Goal: Task Accomplishment & Management: Use online tool/utility

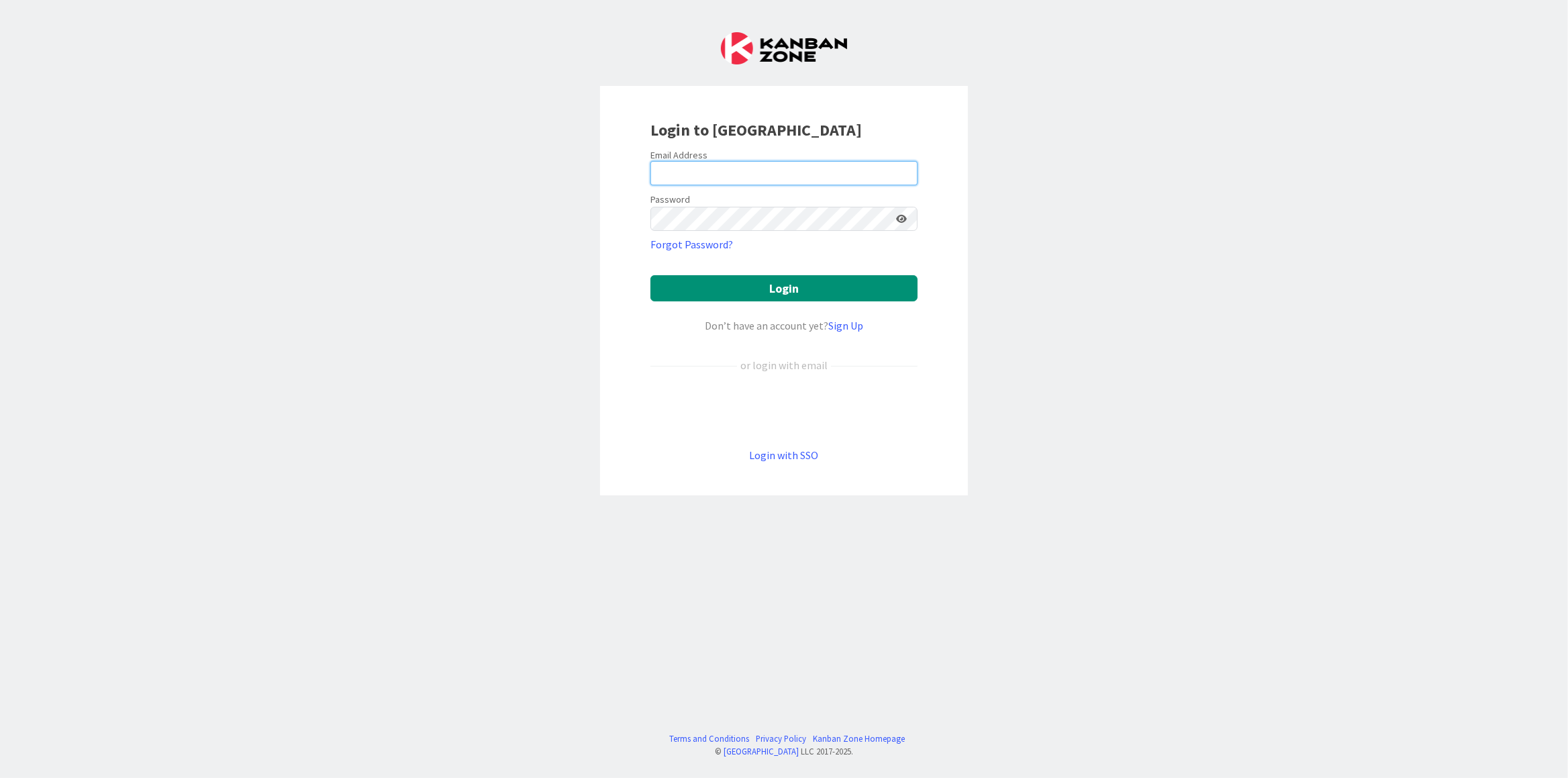
click at [731, 180] on input "email" at bounding box center [784, 173] width 267 height 24
click at [732, 179] on input "email" at bounding box center [784, 173] width 267 height 24
type input "[PERSON_NAME][EMAIL_ADDRESS][PERSON_NAME][DOMAIN_NAME]"
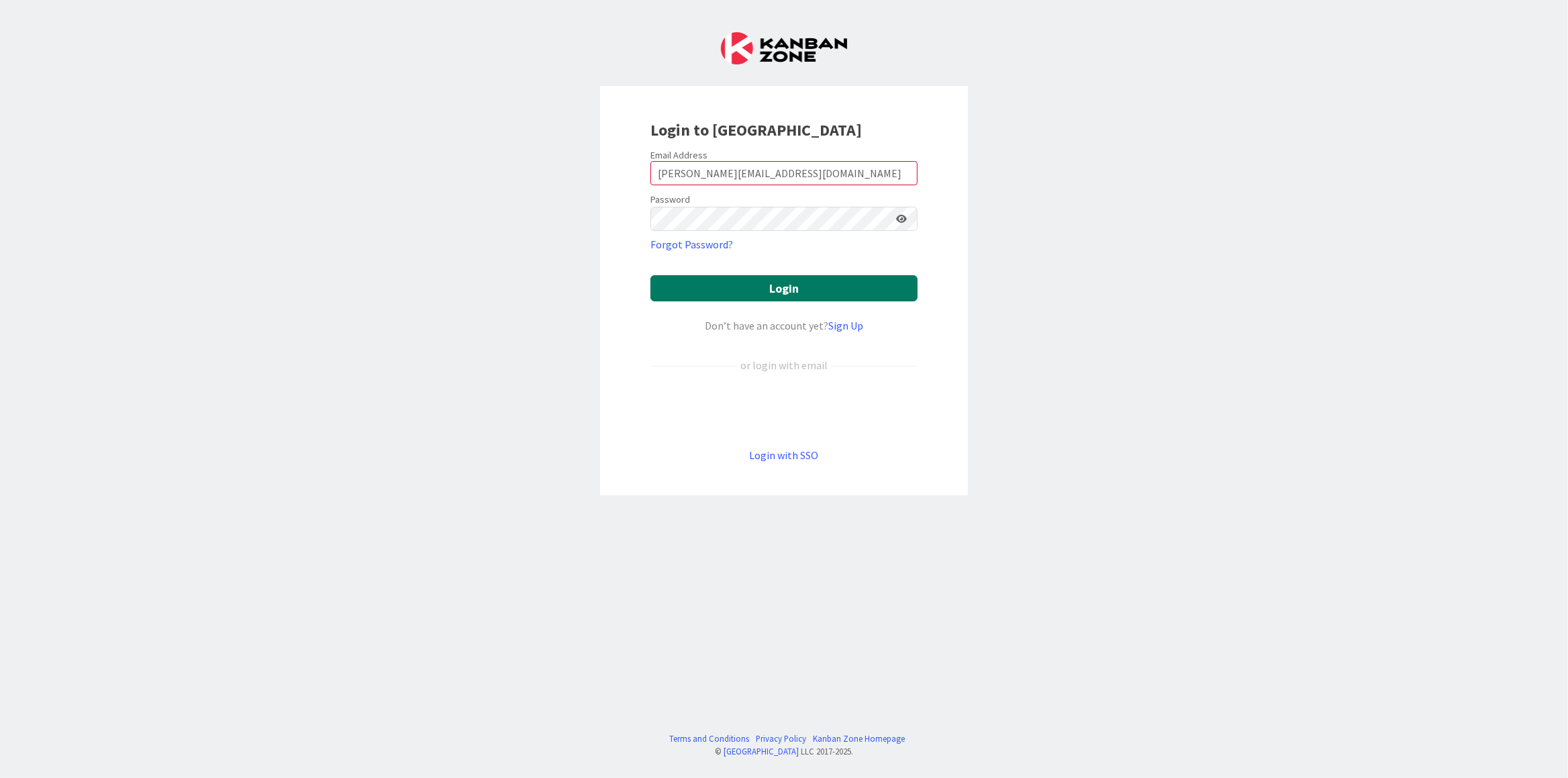
click at [755, 287] on button "Login" at bounding box center [784, 288] width 267 height 26
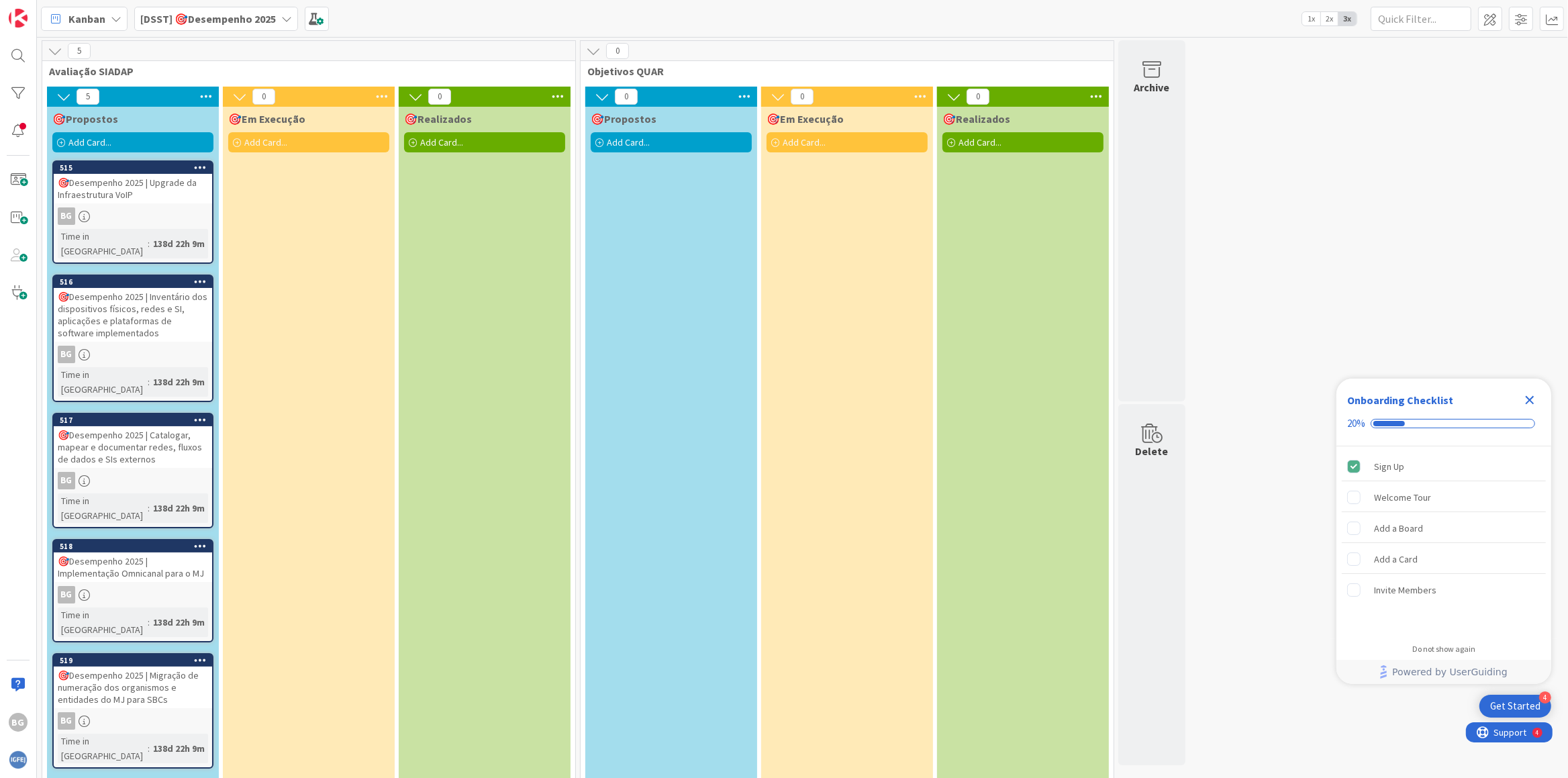
click at [174, 298] on div "🎯Desempenho 2025 | Inventário dos dispositivos físicos, redes e SI, aplicações …" at bounding box center [133, 315] width 158 height 53
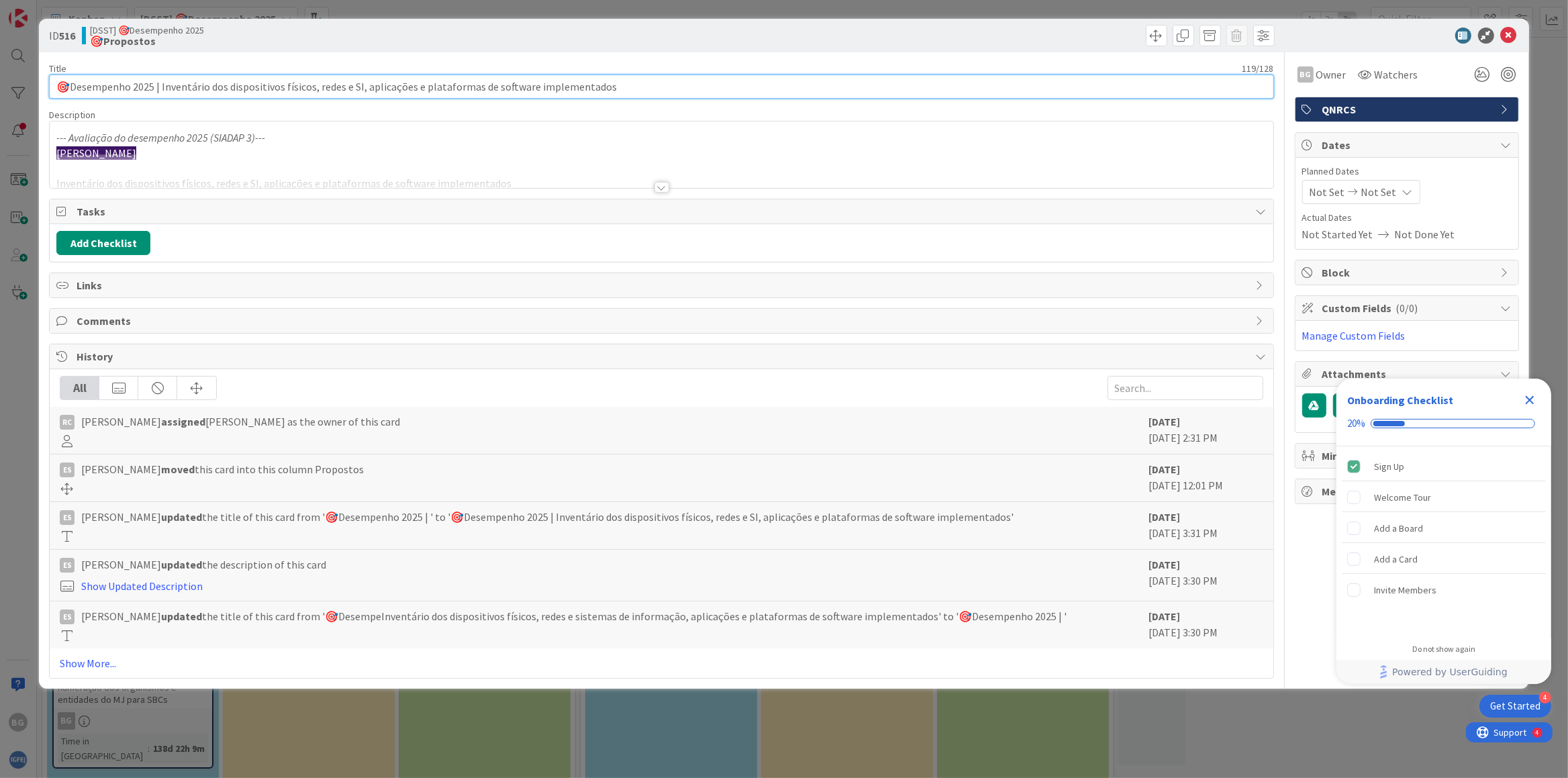
click at [353, 83] on input "🎯Desempenho 2025 | Inventário dos dispositivos físicos, redes e SI, aplicações …" at bounding box center [661, 87] width 1224 height 24
type input "🎯Desempenho 2025 | Inventário dos dispositivos físicos, redes e SI, aplicações …"
click at [661, 191] on div at bounding box center [662, 188] width 15 height 11
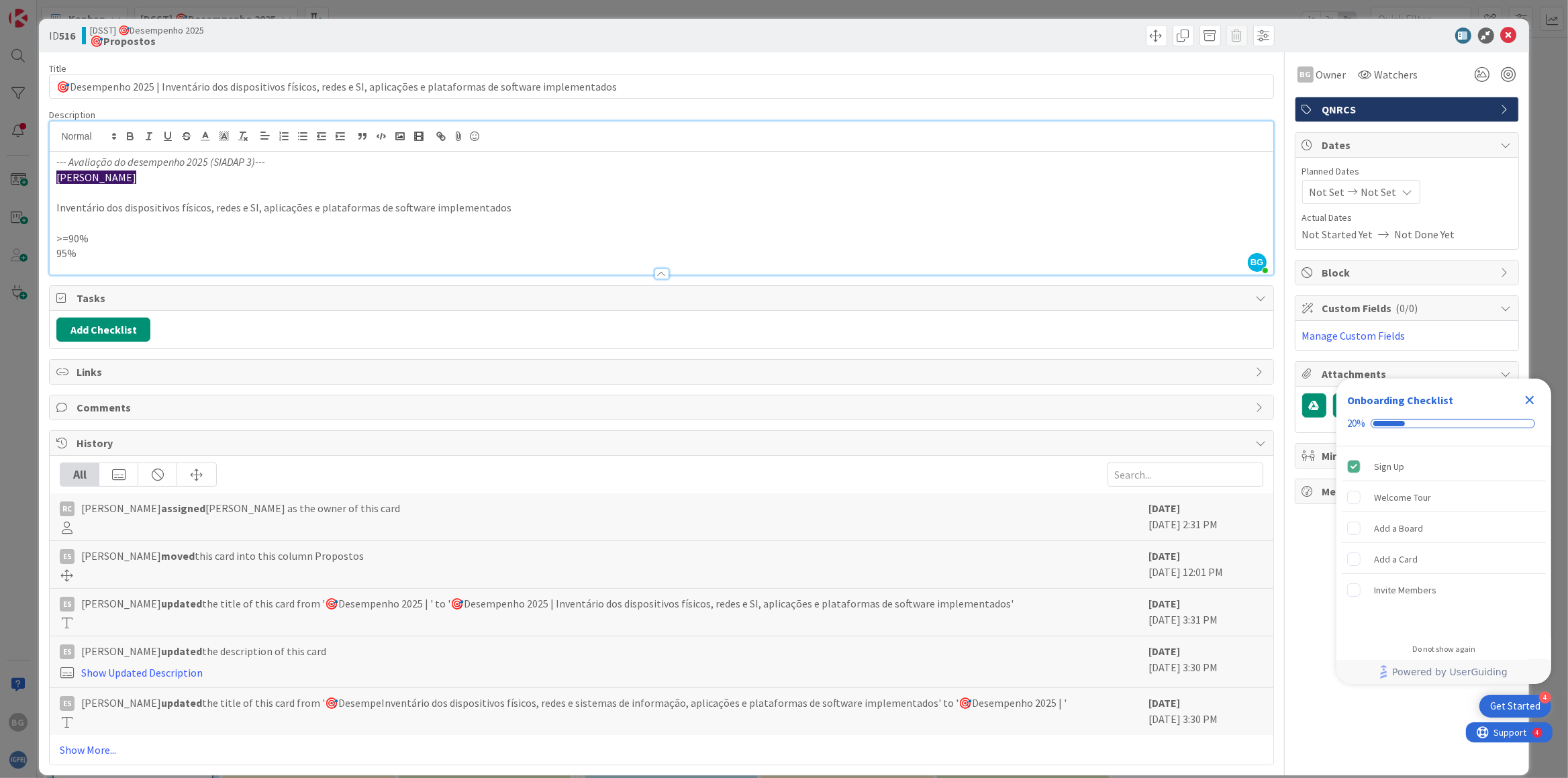
click at [354, 204] on p "Inventário dos dispositivos físicos, redes e SI, aplicações e plataformas de so…" at bounding box center [661, 207] width 1209 height 16
click at [107, 222] on p at bounding box center [661, 223] width 1209 height 16
click at [121, 205] on p "Inventário dos dispositivos físicos, redes e SI, aplicações e plataformas de so…" at bounding box center [661, 207] width 1209 height 16
click at [103, 228] on p at bounding box center [661, 223] width 1209 height 16
click at [103, 239] on p ">=90%" at bounding box center [661, 238] width 1209 height 16
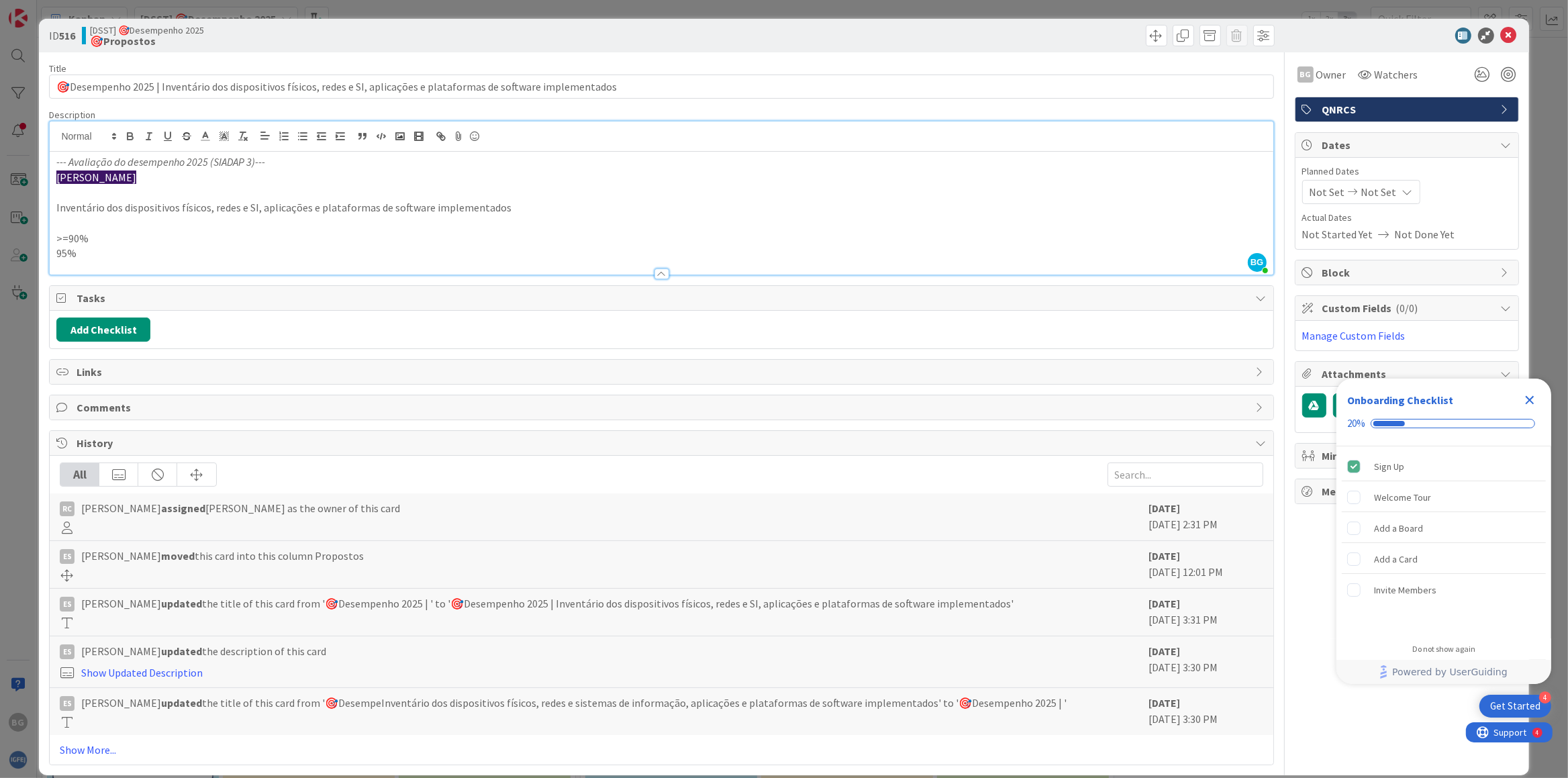
click at [90, 255] on p "95%" at bounding box center [661, 253] width 1209 height 16
click at [99, 251] on p "95%" at bounding box center [661, 253] width 1209 height 16
click at [90, 227] on p at bounding box center [661, 223] width 1209 height 16
click at [86, 218] on p at bounding box center [661, 223] width 1209 height 16
click at [86, 207] on p "Inventário dos dispositivos físicos, redes e SI, aplicações e plataformas de so…" at bounding box center [661, 207] width 1209 height 16
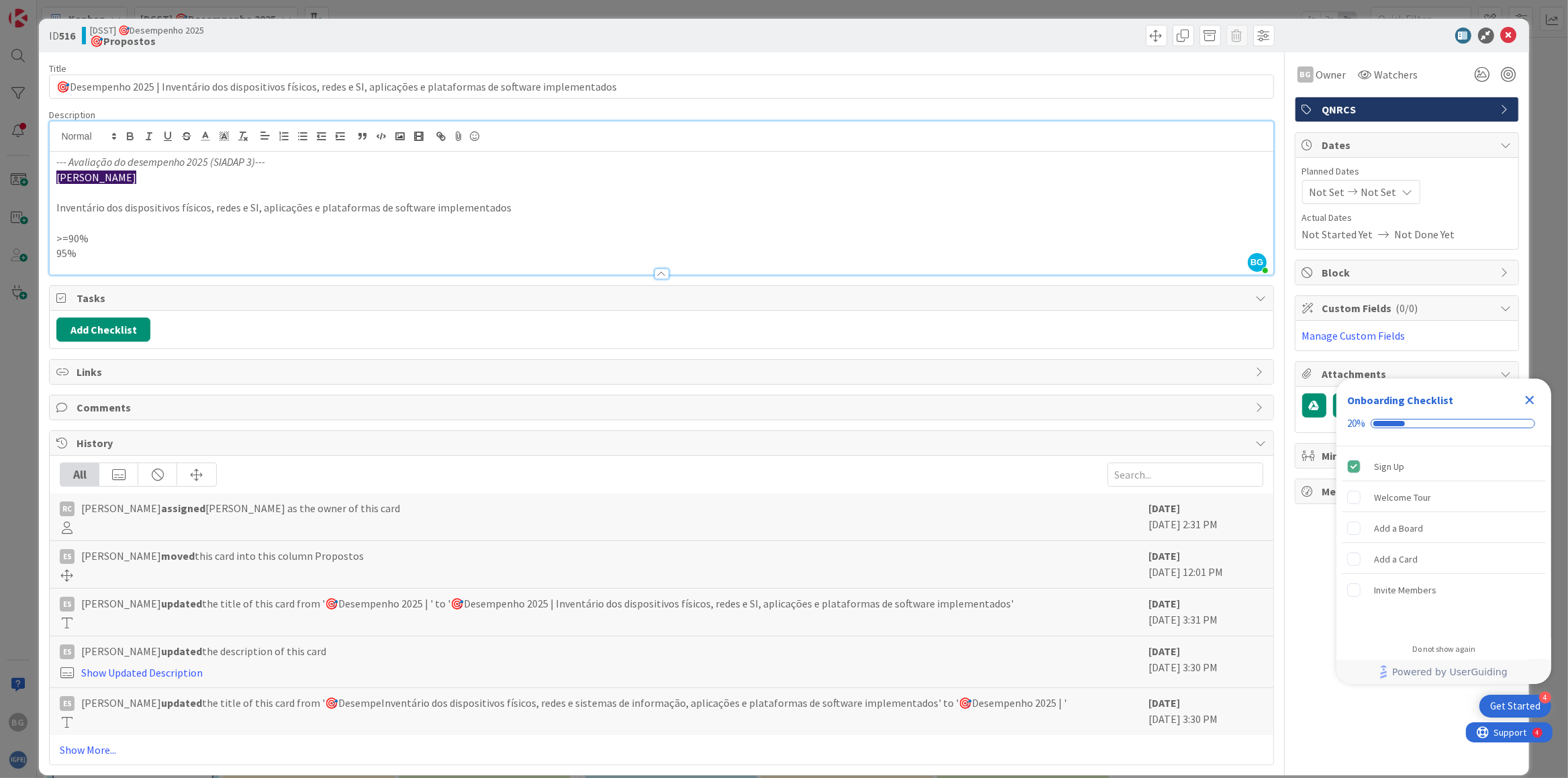
click at [86, 202] on p "Inventário dos dispositivos físicos, redes e SI, aplicações e plataformas de so…" at bounding box center [661, 207] width 1209 height 16
click at [86, 194] on p at bounding box center [661, 192] width 1209 height 16
click at [140, 179] on p "[PERSON_NAME]" at bounding box center [661, 178] width 1209 height 16
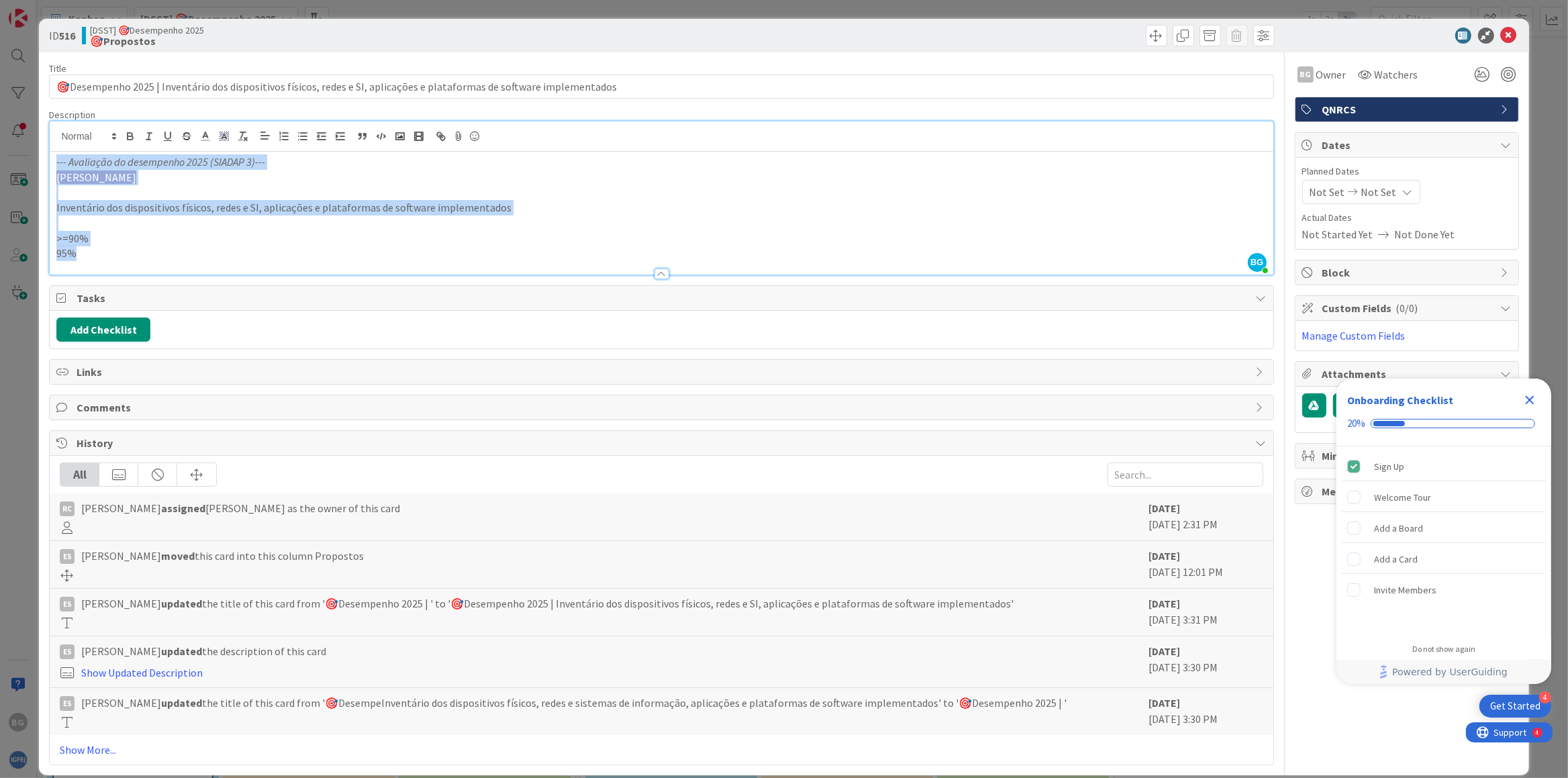
drag, startPoint x: 69, startPoint y: 168, endPoint x: 143, endPoint y: 269, distance: 125.2
click at [143, 269] on div "--- Avaliação do desempenho 2025 (SIADAP 3)--- Bruno Gonçalves Inventário dos d…" at bounding box center [661, 213] width 1223 height 122
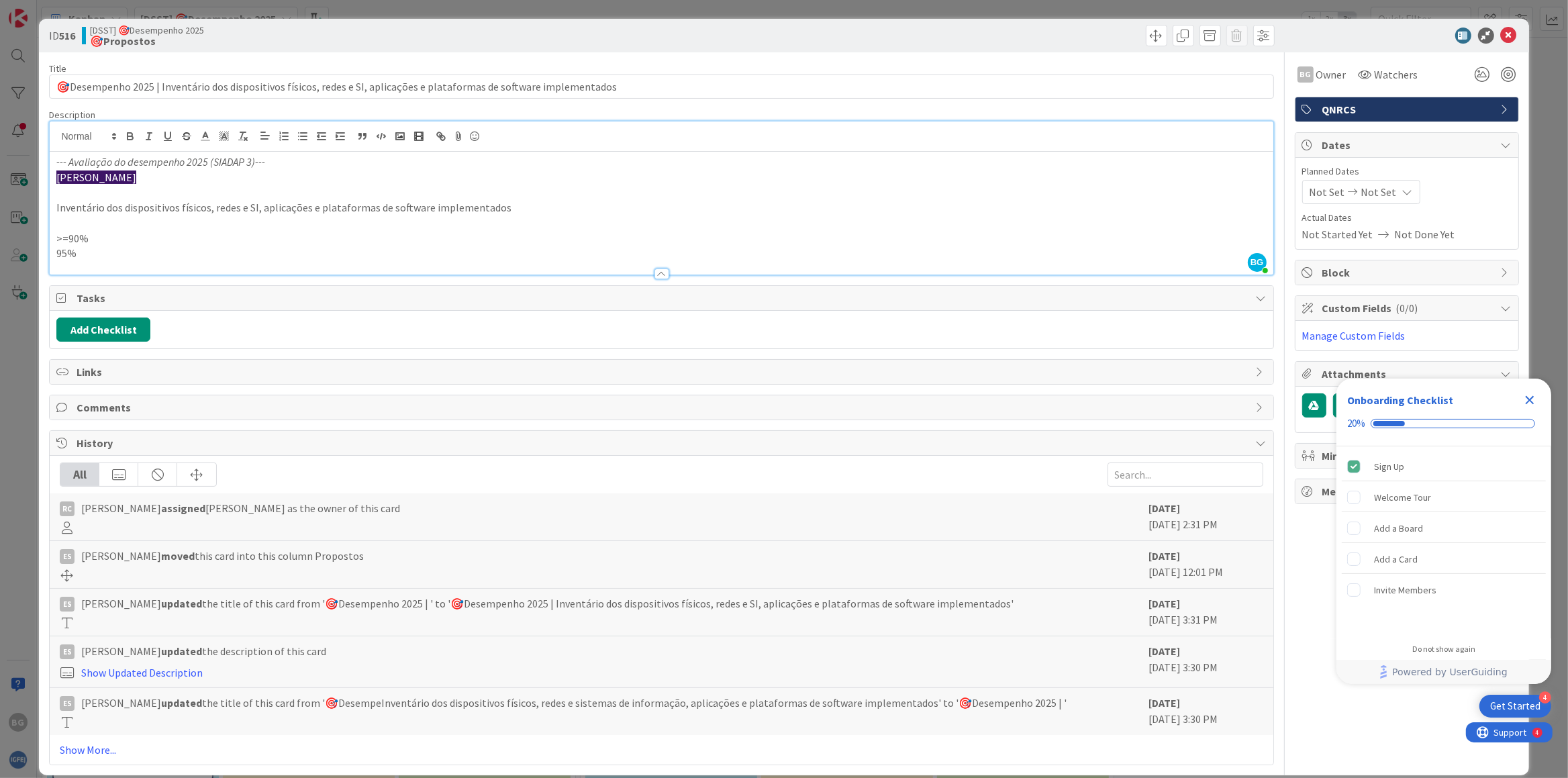
click at [140, 262] on div at bounding box center [661, 267] width 1223 height 14
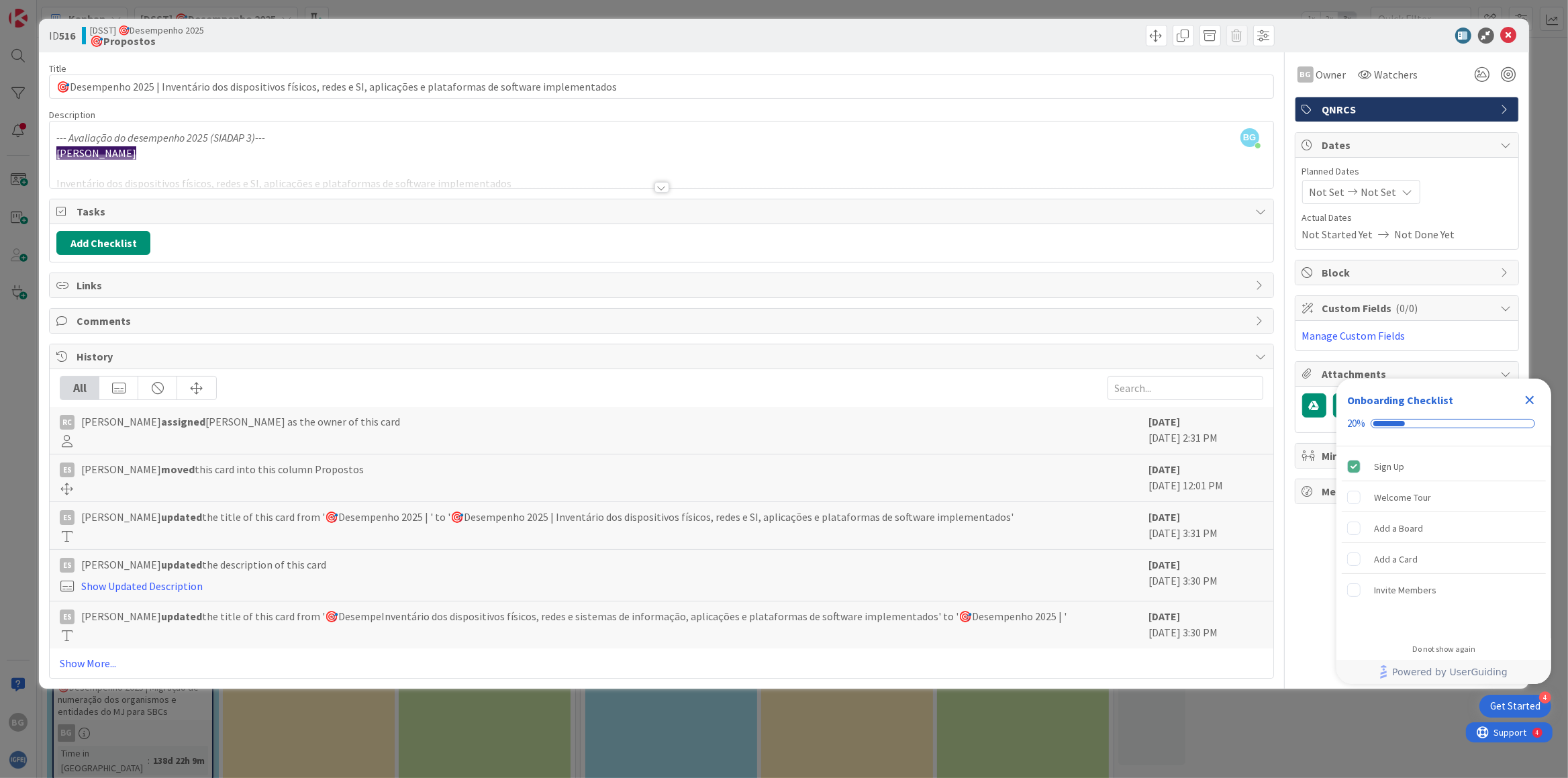
click at [666, 185] on div at bounding box center [662, 188] width 15 height 11
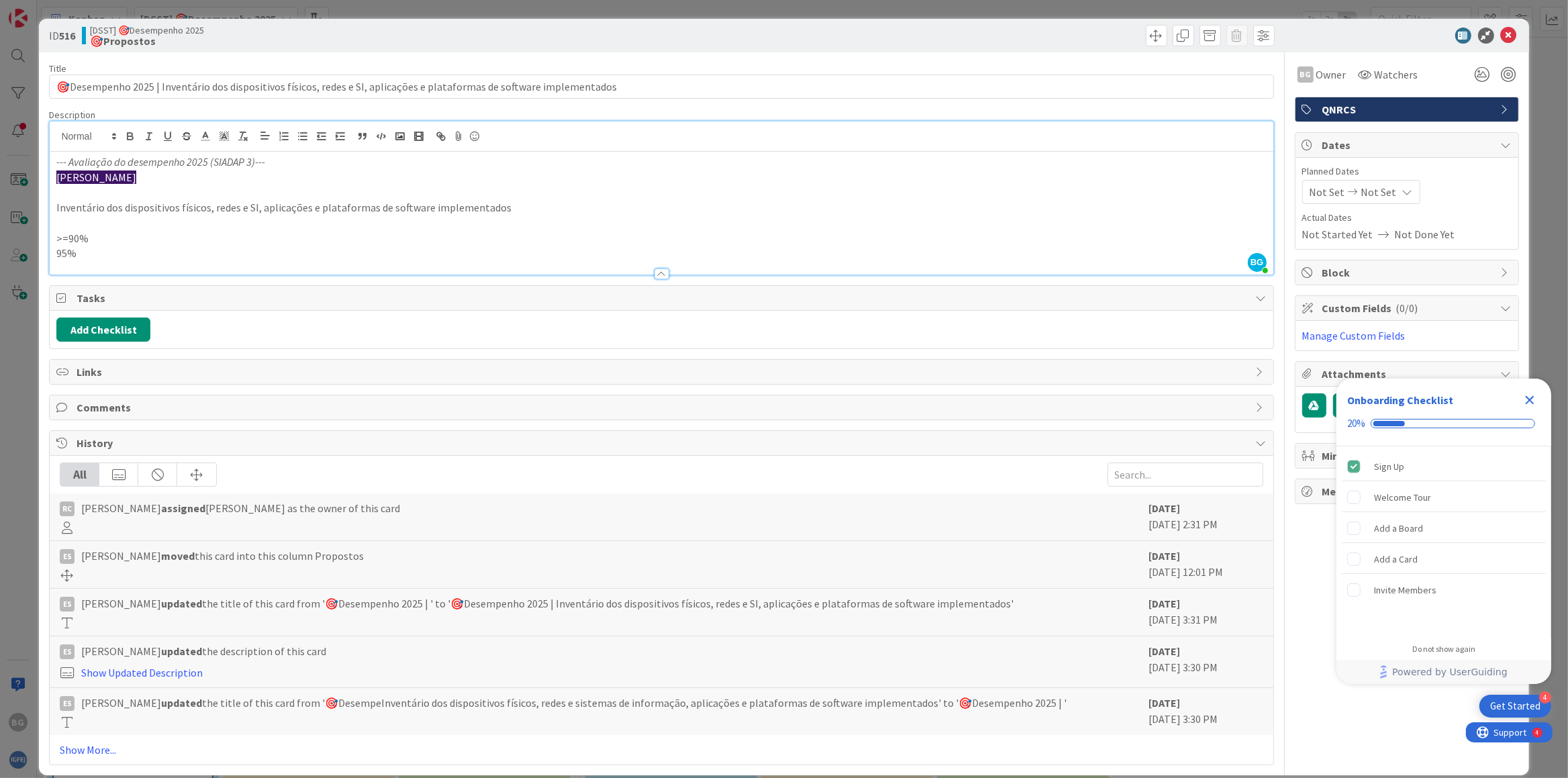
click at [242, 218] on p at bounding box center [661, 223] width 1209 height 16
click at [126, 252] on p "95%" at bounding box center [661, 253] width 1209 height 16
click at [80, 228] on p at bounding box center [661, 223] width 1209 height 16
drag, startPoint x: 76, startPoint y: 183, endPoint x: 75, endPoint y: 195, distance: 12.0
click at [76, 184] on span "[PERSON_NAME]" at bounding box center [96, 177] width 80 height 14
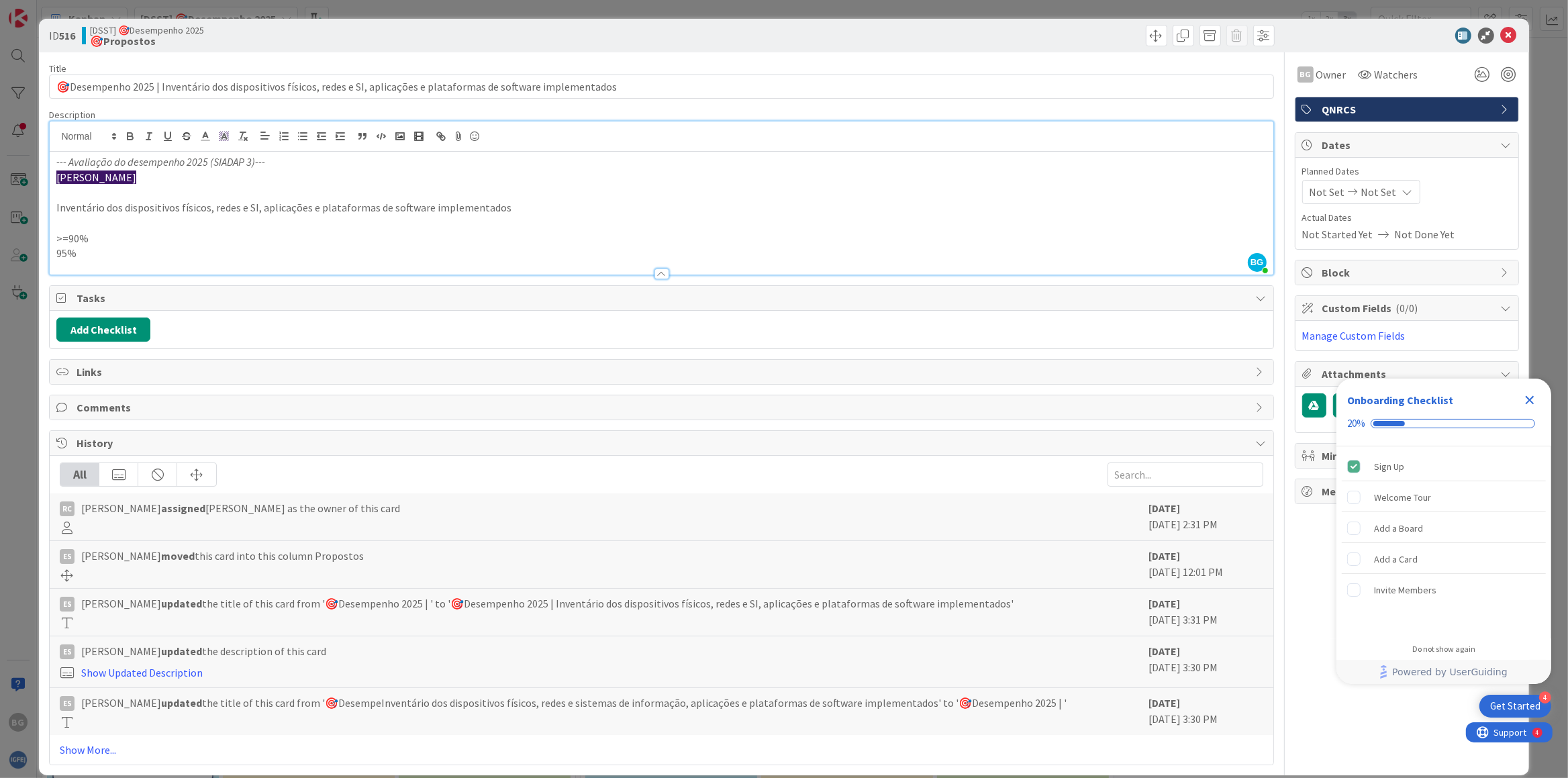
click at [74, 197] on p at bounding box center [661, 192] width 1209 height 16
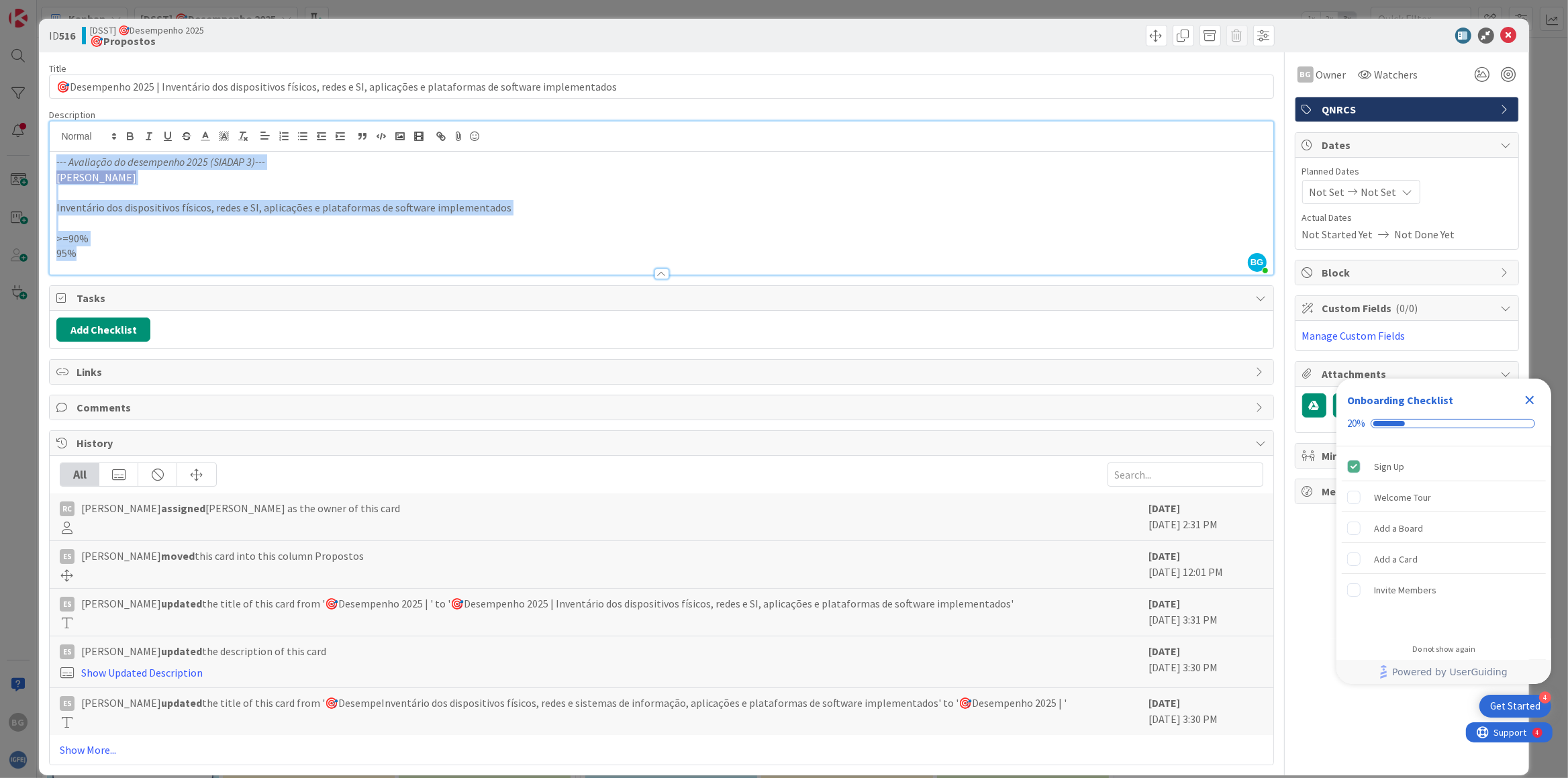
drag, startPoint x: 56, startPoint y: 162, endPoint x: 128, endPoint y: 252, distance: 115.3
click at [132, 261] on div "--- Avaliação do desempenho 2025 (SIADAP 3)--- Bruno Gonçalves Inventário dos d…" at bounding box center [661, 213] width 1223 height 122
click at [128, 252] on p "95%" at bounding box center [661, 253] width 1209 height 16
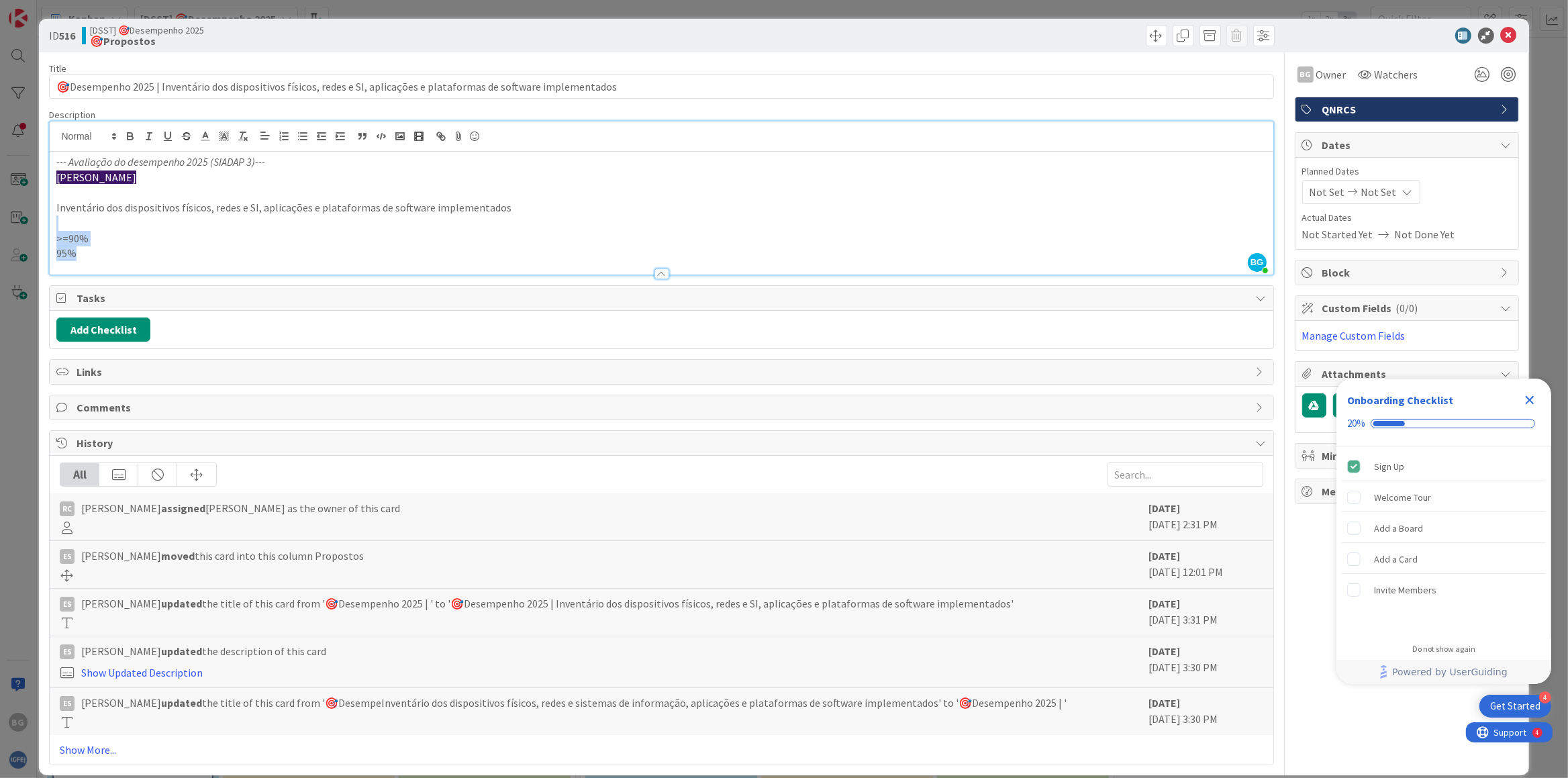
drag, startPoint x: 105, startPoint y: 257, endPoint x: 122, endPoint y: 225, distance: 36.2
click at [122, 225] on div "--- Avaliação do desempenho 2025 (SIADAP 3)--- Bruno Gonçalves Inventário dos d…" at bounding box center [661, 213] width 1223 height 122
click at [122, 225] on p at bounding box center [661, 223] width 1209 height 16
click at [108, 256] on p "95%" at bounding box center [661, 253] width 1209 height 16
click at [93, 226] on p at bounding box center [661, 223] width 1209 height 16
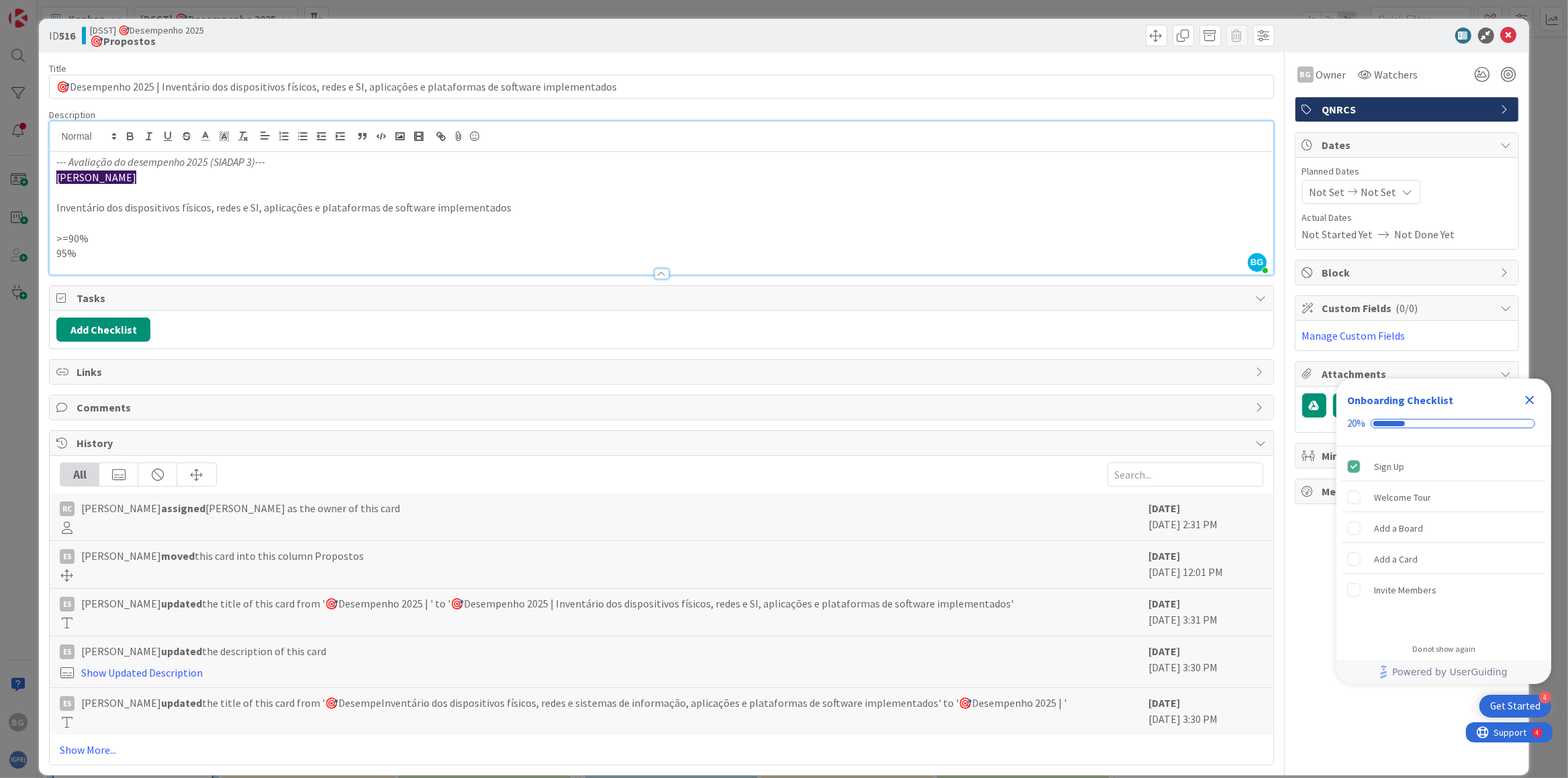
click at [93, 197] on p at bounding box center [661, 192] width 1209 height 16
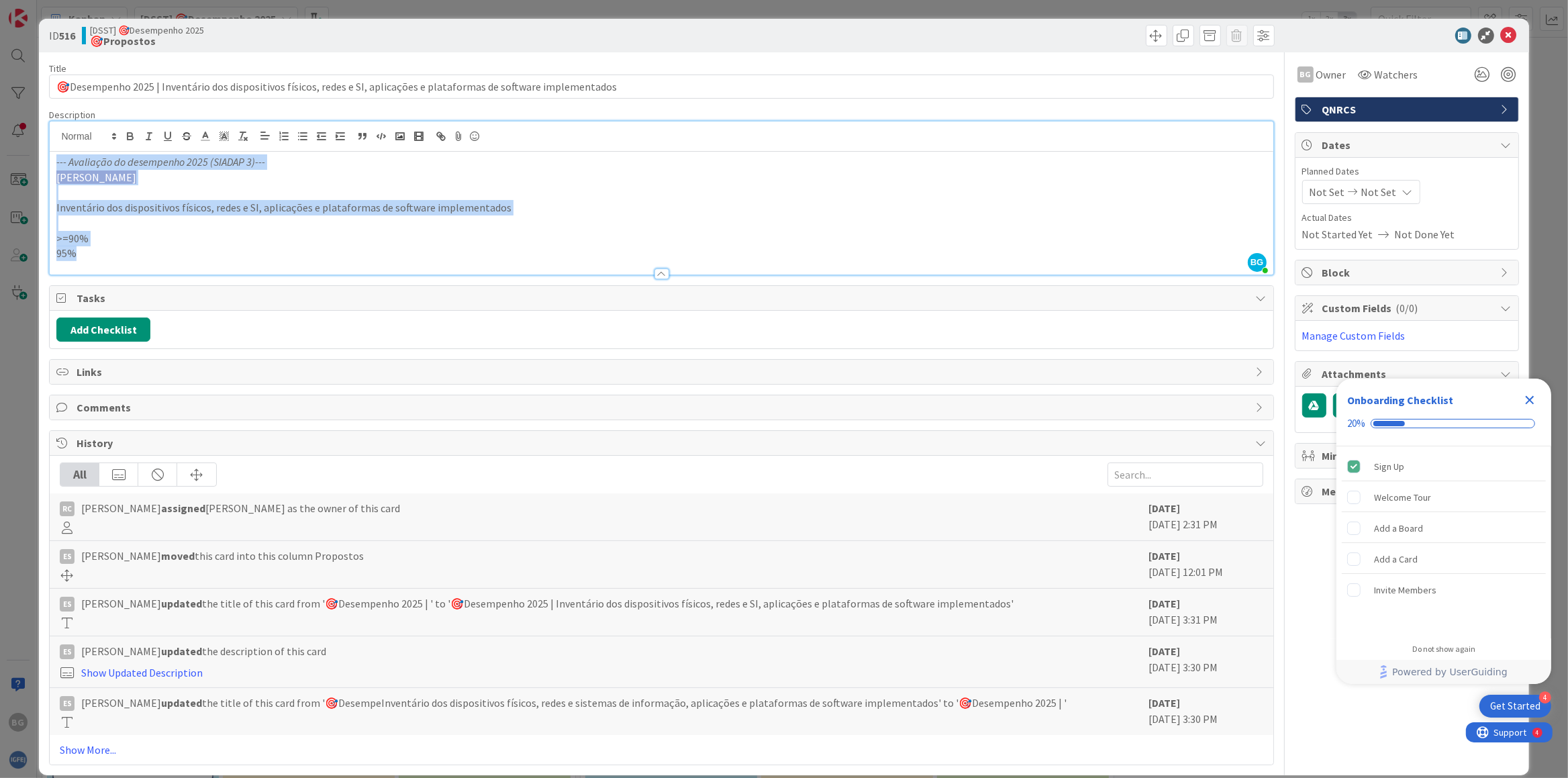
drag, startPoint x: 52, startPoint y: 167, endPoint x: 132, endPoint y: 264, distance: 125.7
click at [132, 264] on div "--- Avaliação do desempenho 2025 (SIADAP 3)--- Bruno Gonçalves Inventário dos d…" at bounding box center [661, 213] width 1223 height 122
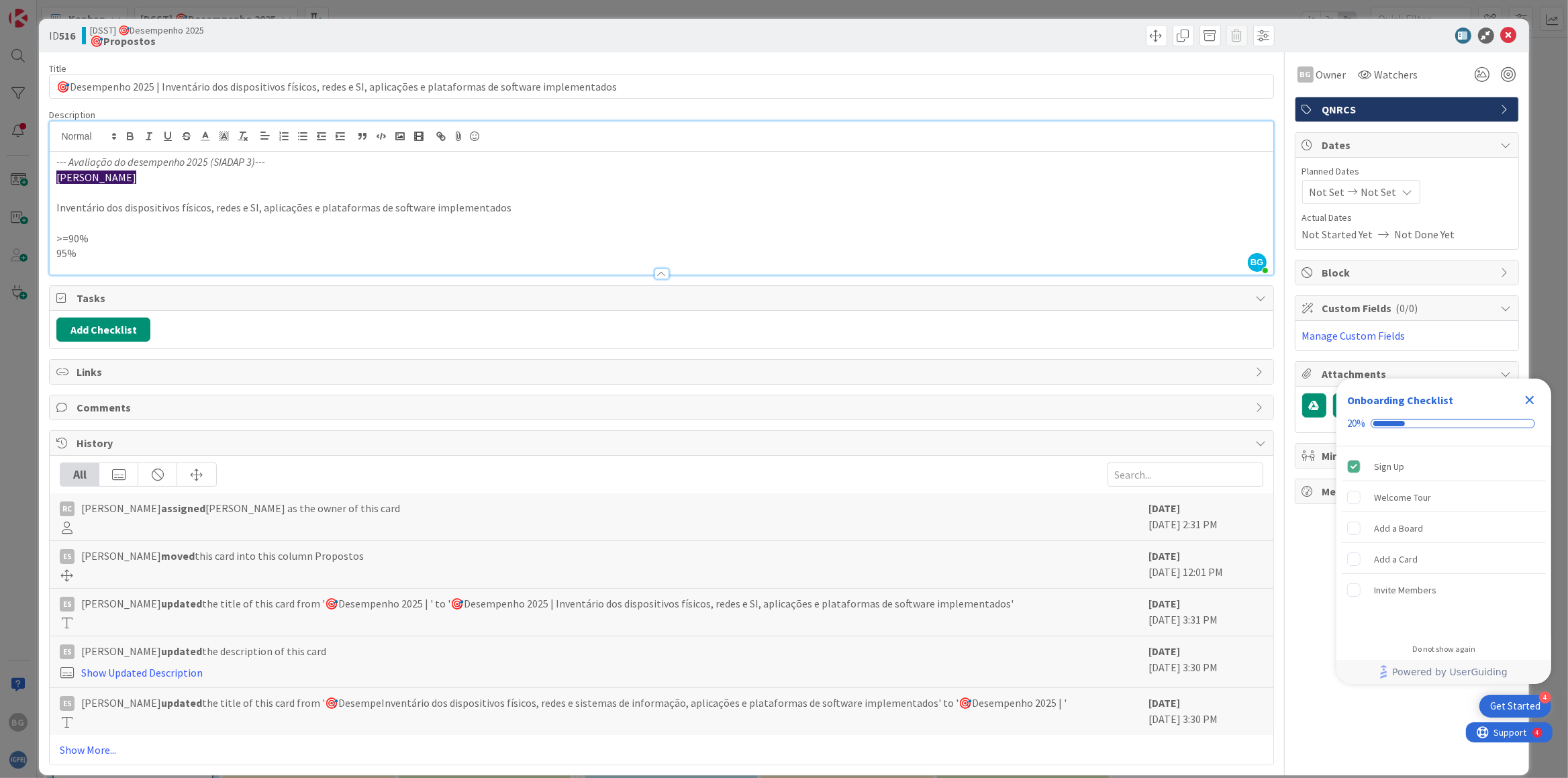
click at [131, 262] on div at bounding box center [661, 267] width 1223 height 14
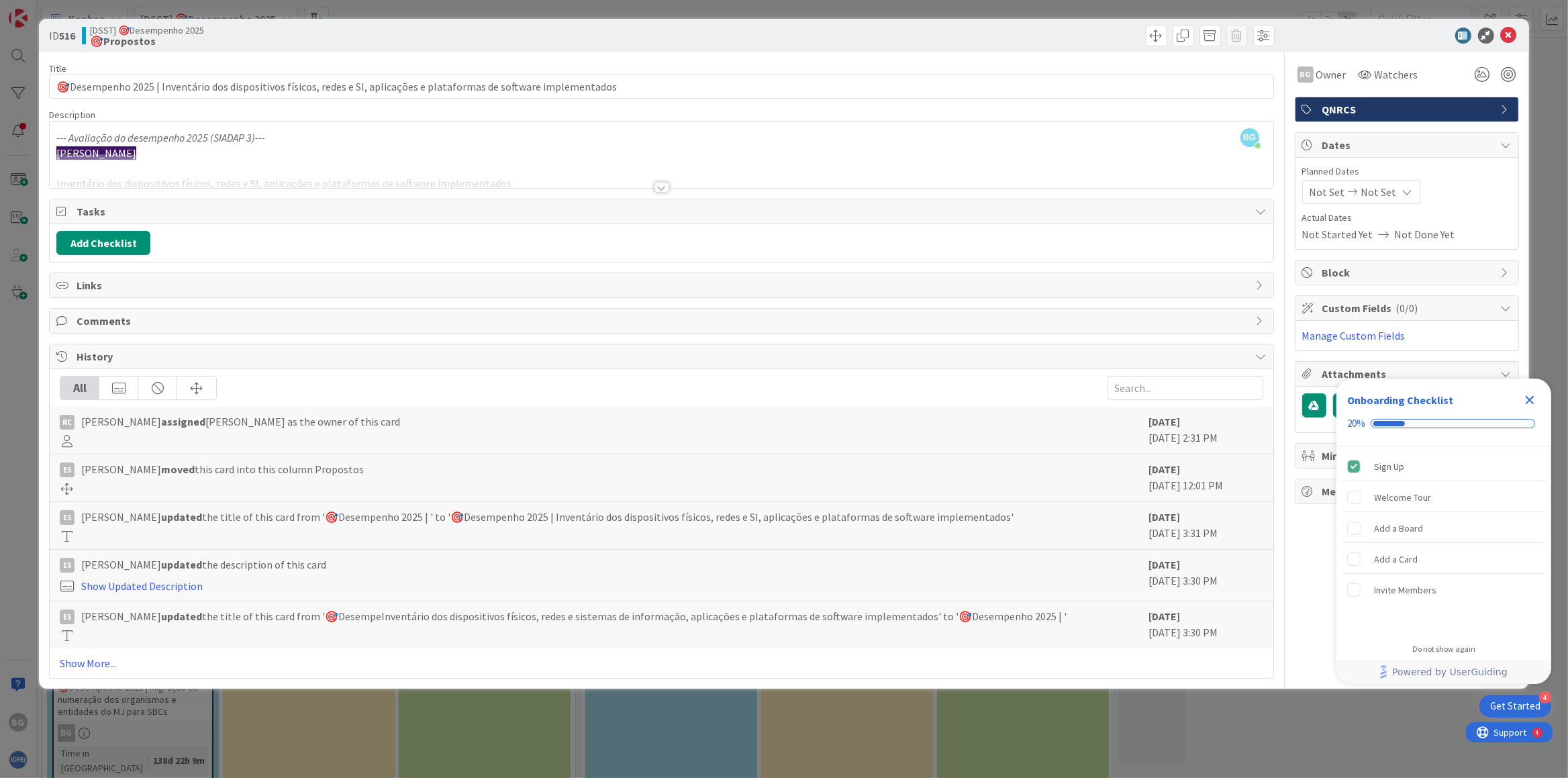
click at [663, 192] on div at bounding box center [662, 188] width 15 height 11
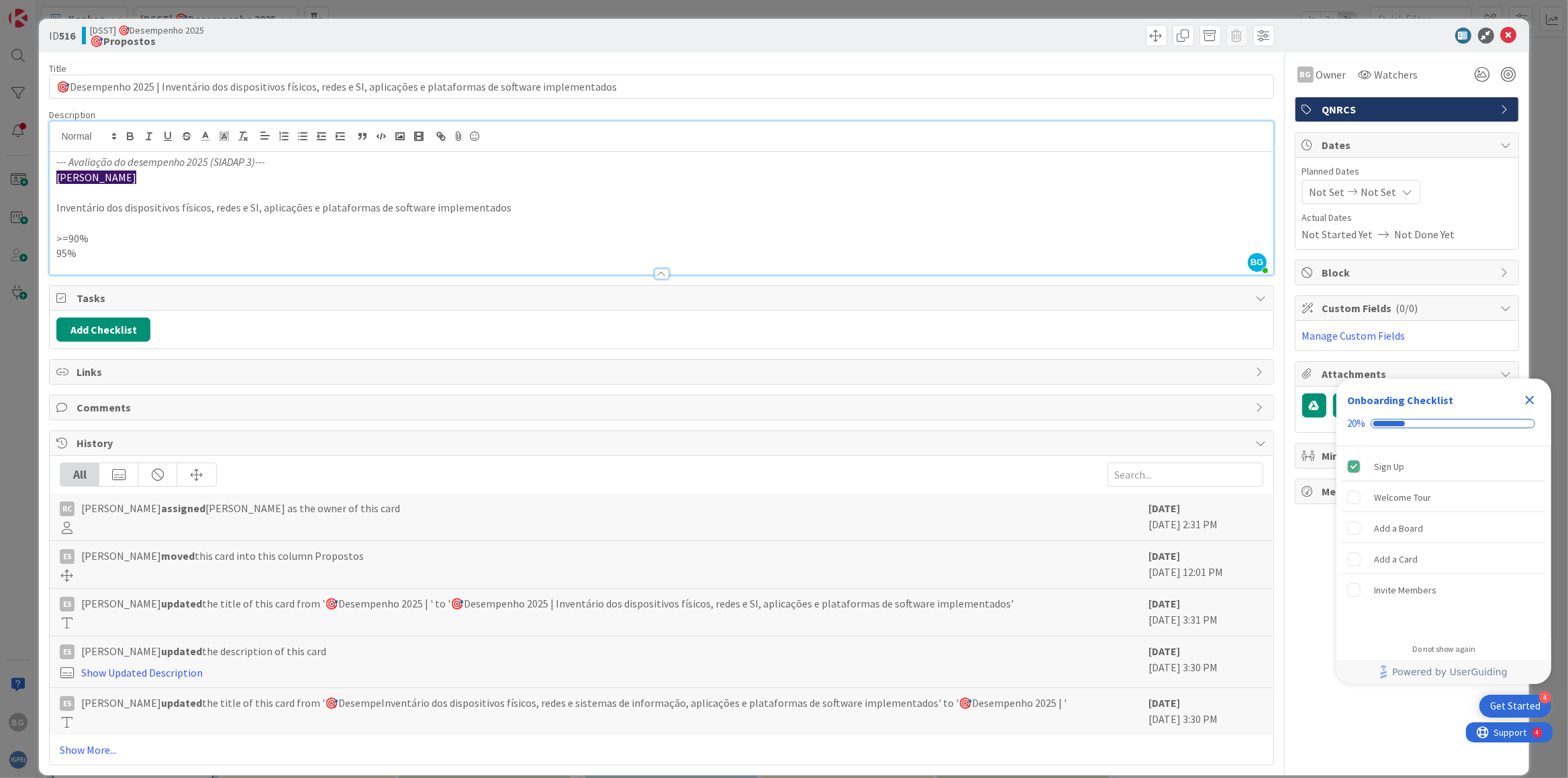
click at [254, 191] on p at bounding box center [661, 192] width 1209 height 16
drag, startPoint x: 113, startPoint y: 168, endPoint x: 60, endPoint y: 160, distance: 53.6
click at [111, 168] on em "--- Avaliação do desempenho 2025 (SIADAP 3)---" at bounding box center [160, 161] width 209 height 14
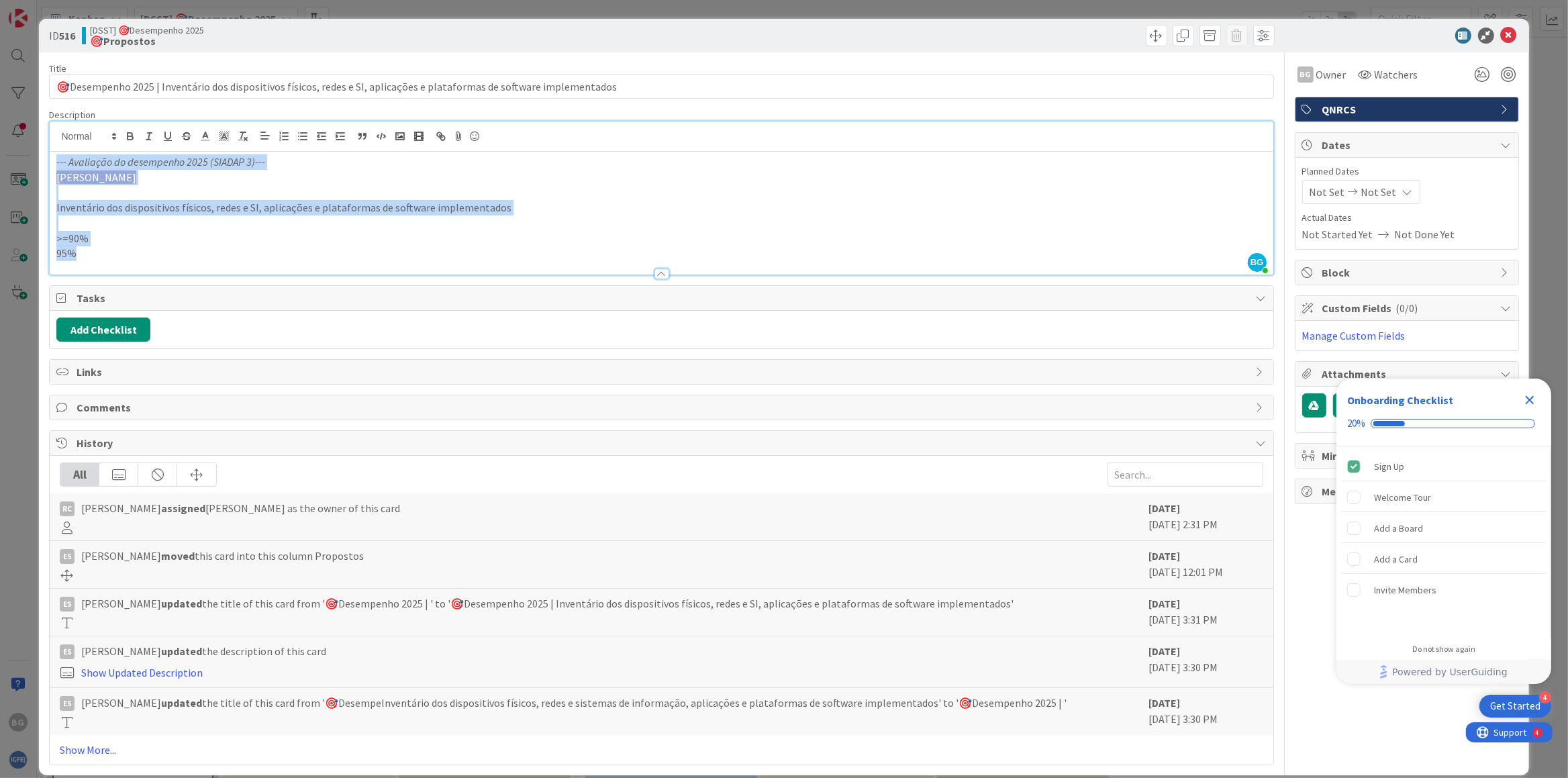
drag, startPoint x: 53, startPoint y: 163, endPoint x: 128, endPoint y: 255, distance: 118.7
click at [128, 255] on div "--- Avaliação do desempenho 2025 (SIADAP 3)--- Bruno Gonçalves Inventário dos d…" at bounding box center [661, 213] width 1223 height 122
click at [128, 255] on p "95%" at bounding box center [661, 253] width 1209 height 16
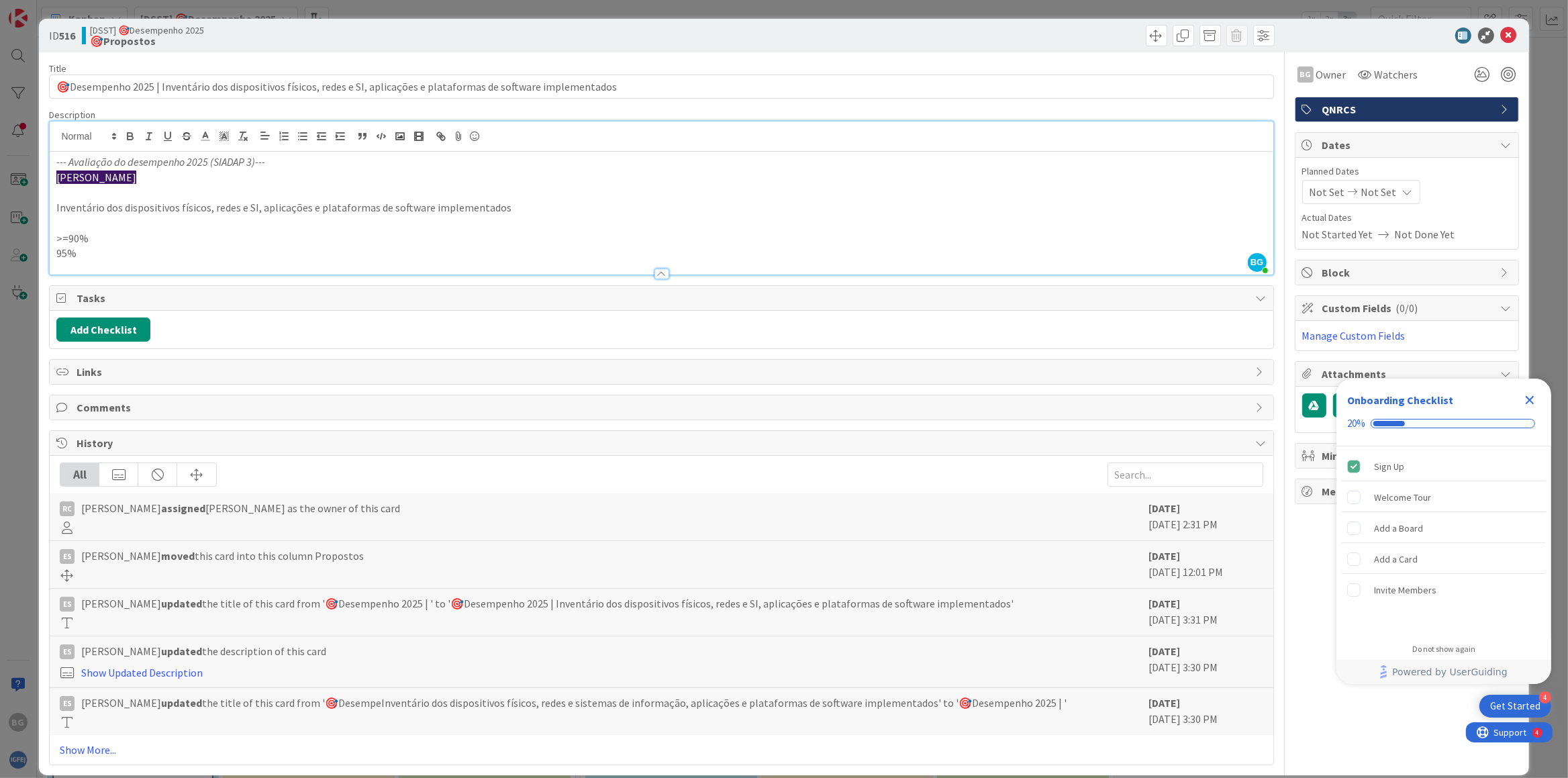
click at [452, 225] on p at bounding box center [661, 223] width 1209 height 16
click at [103, 250] on p "95%" at bounding box center [661, 253] width 1209 height 16
click at [1501, 36] on icon at bounding box center [1509, 36] width 17 height 17
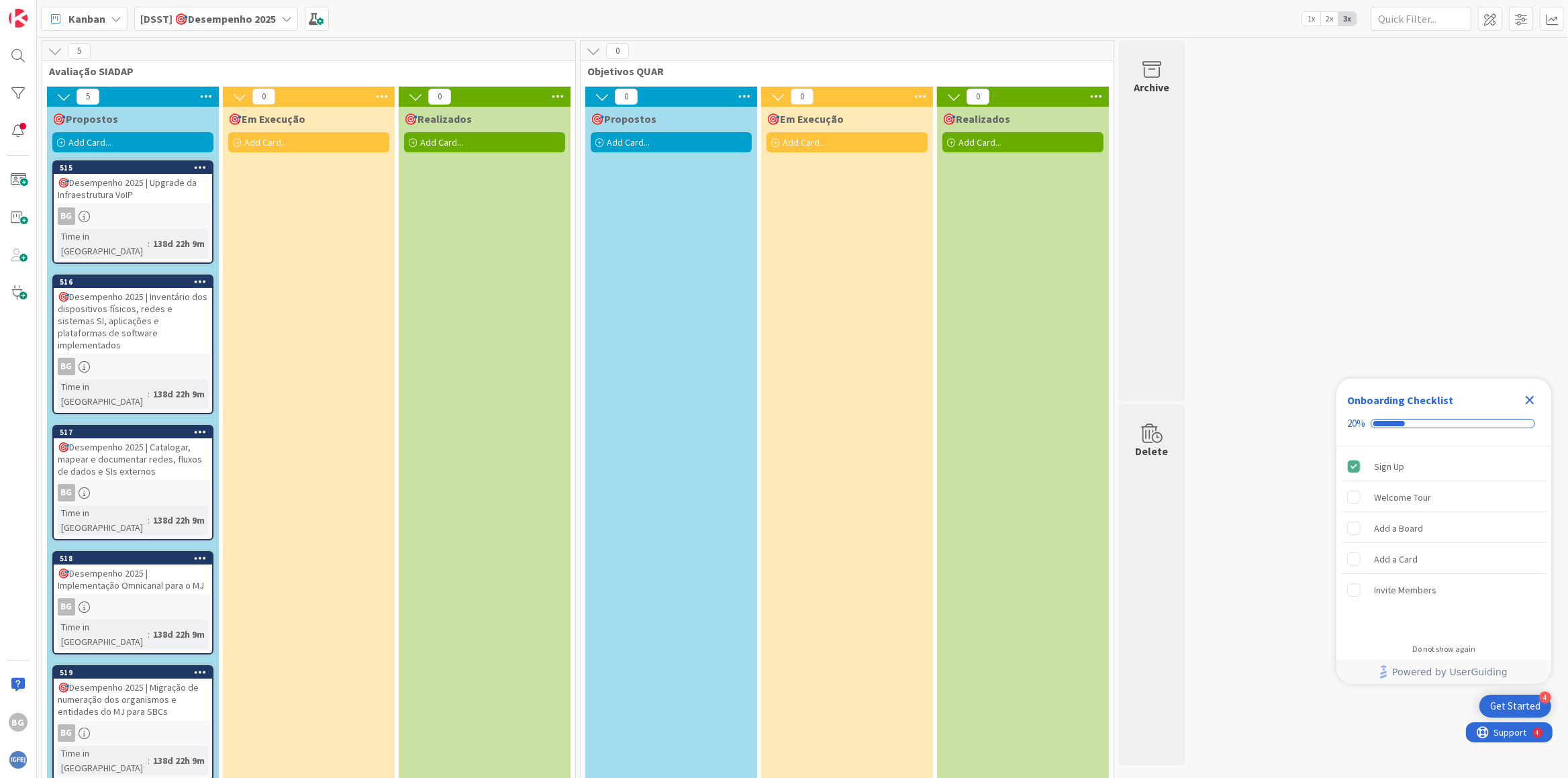
click at [137, 306] on div "🎯Desempenho 2025 | Inventário dos dispositivos físicos, redes e sistemas SI, ap…" at bounding box center [133, 320] width 158 height 65
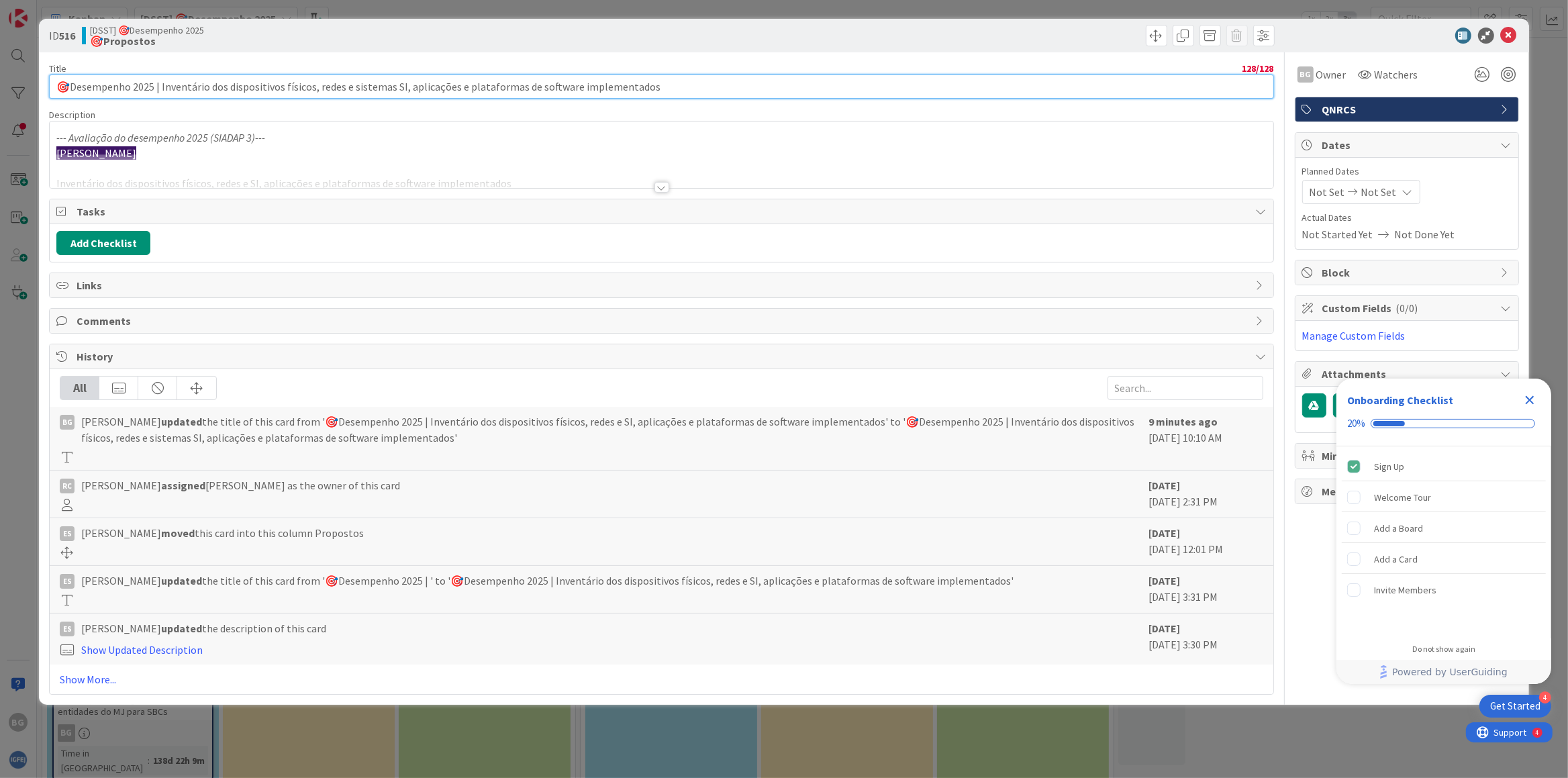
drag, startPoint x: 665, startPoint y: 81, endPoint x: 161, endPoint y: 74, distance: 504.0
click at [161, 75] on input "🎯Desempenho 2025 | Inventário dos dispositivos físicos, redes e sistemas SI, ap…" at bounding box center [661, 87] width 1224 height 24
click at [286, 67] on div "Title 128 / 128" at bounding box center [661, 68] width 1224 height 12
click at [299, 88] on input "🎯Desempenho 2025 | Inventário dos dispositivos físicos, redes e sistemas SI, ap…" at bounding box center [661, 87] width 1224 height 24
drag, startPoint x: 674, startPoint y: 81, endPoint x: 264, endPoint y: 88, distance: 410.1
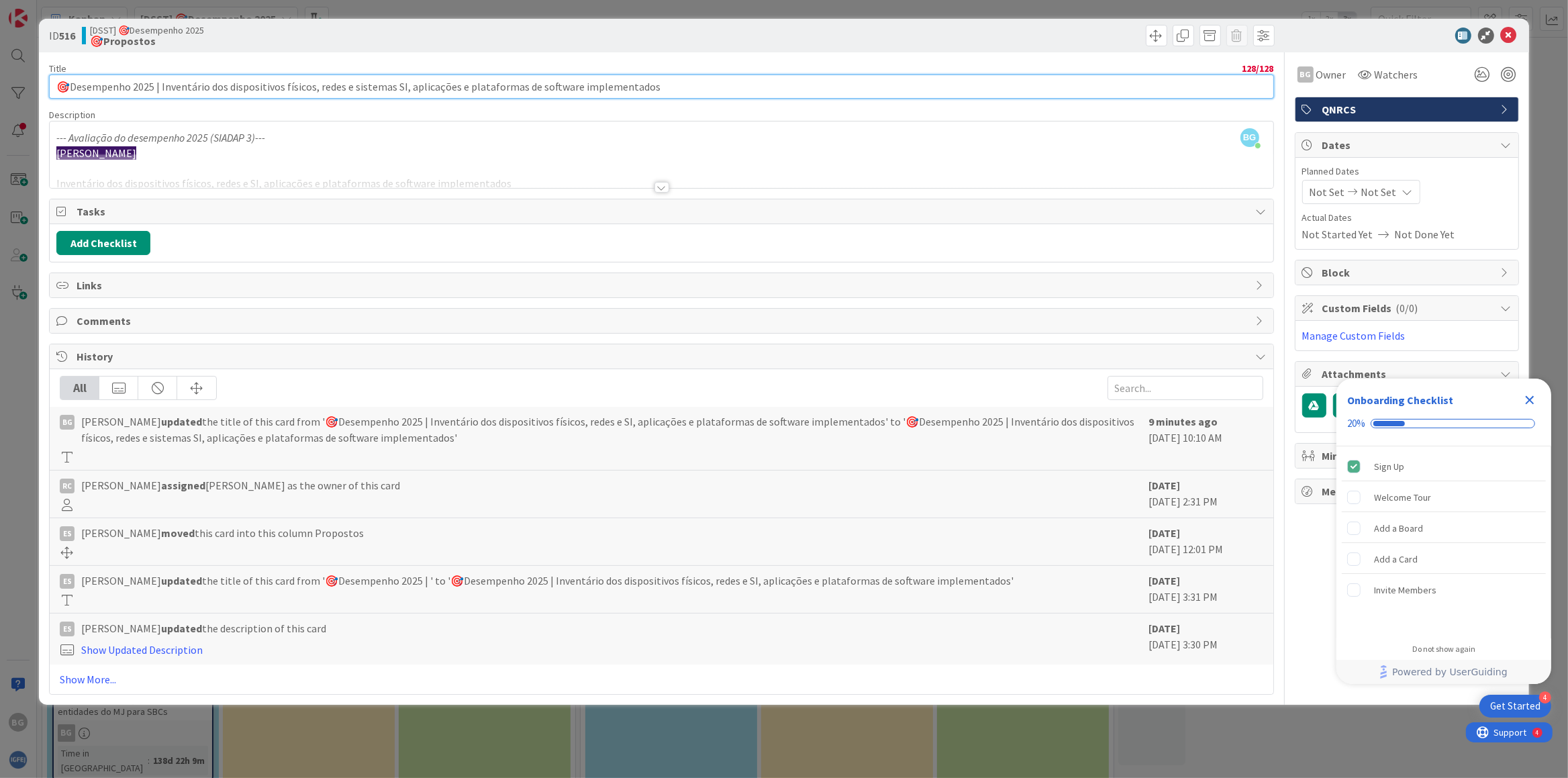
click at [163, 88] on input "🎯Desempenho 2025 | Inventário dos dispositivos físicos, redes e sistemas SI, ap…" at bounding box center [661, 87] width 1224 height 24
click at [399, 130] on div "--- Avaliação do desempenho 2025 (SIADAP 3)--- Bruno Gonçalves Inventário dos d…" at bounding box center [661, 158] width 1223 height 61
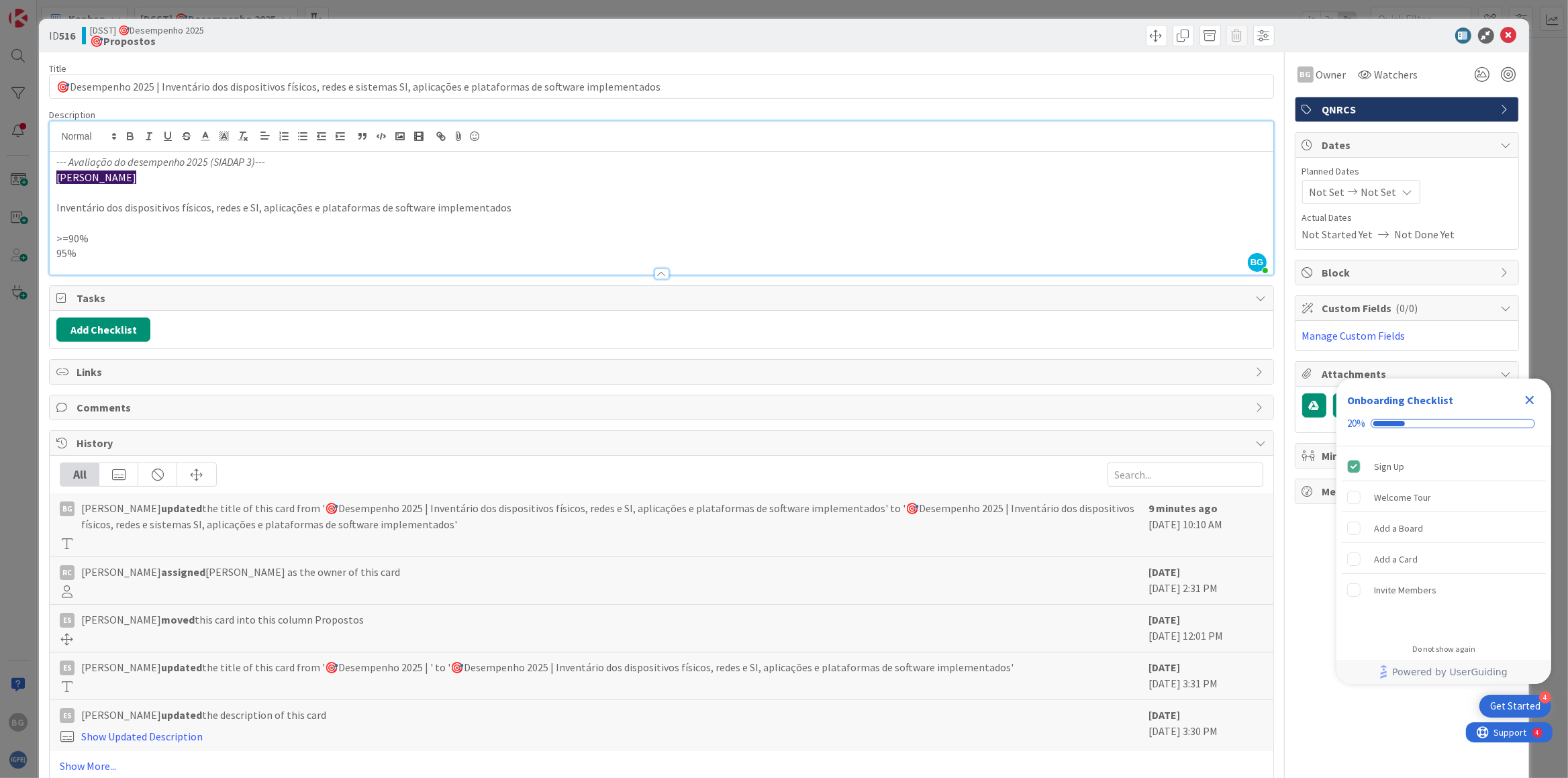
click at [557, 178] on p "[PERSON_NAME]" at bounding box center [661, 178] width 1209 height 16
click at [1526, 390] on div "Close Checklist" at bounding box center [1528, 400] width 21 height 21
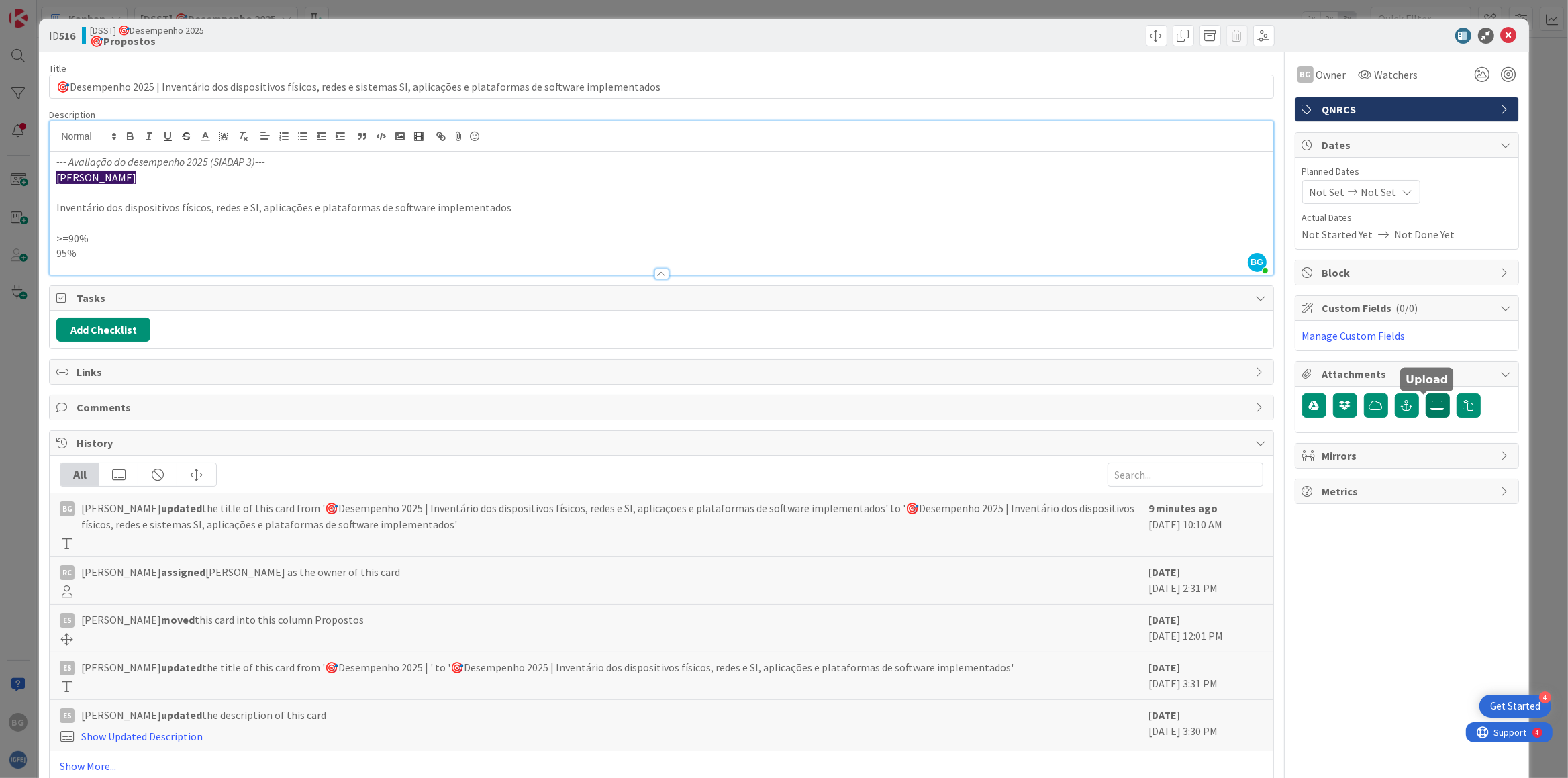
click at [1431, 411] on icon at bounding box center [1437, 406] width 14 height 11
click at [1425, 393] on input "file" at bounding box center [1425, 393] width 0 height 0
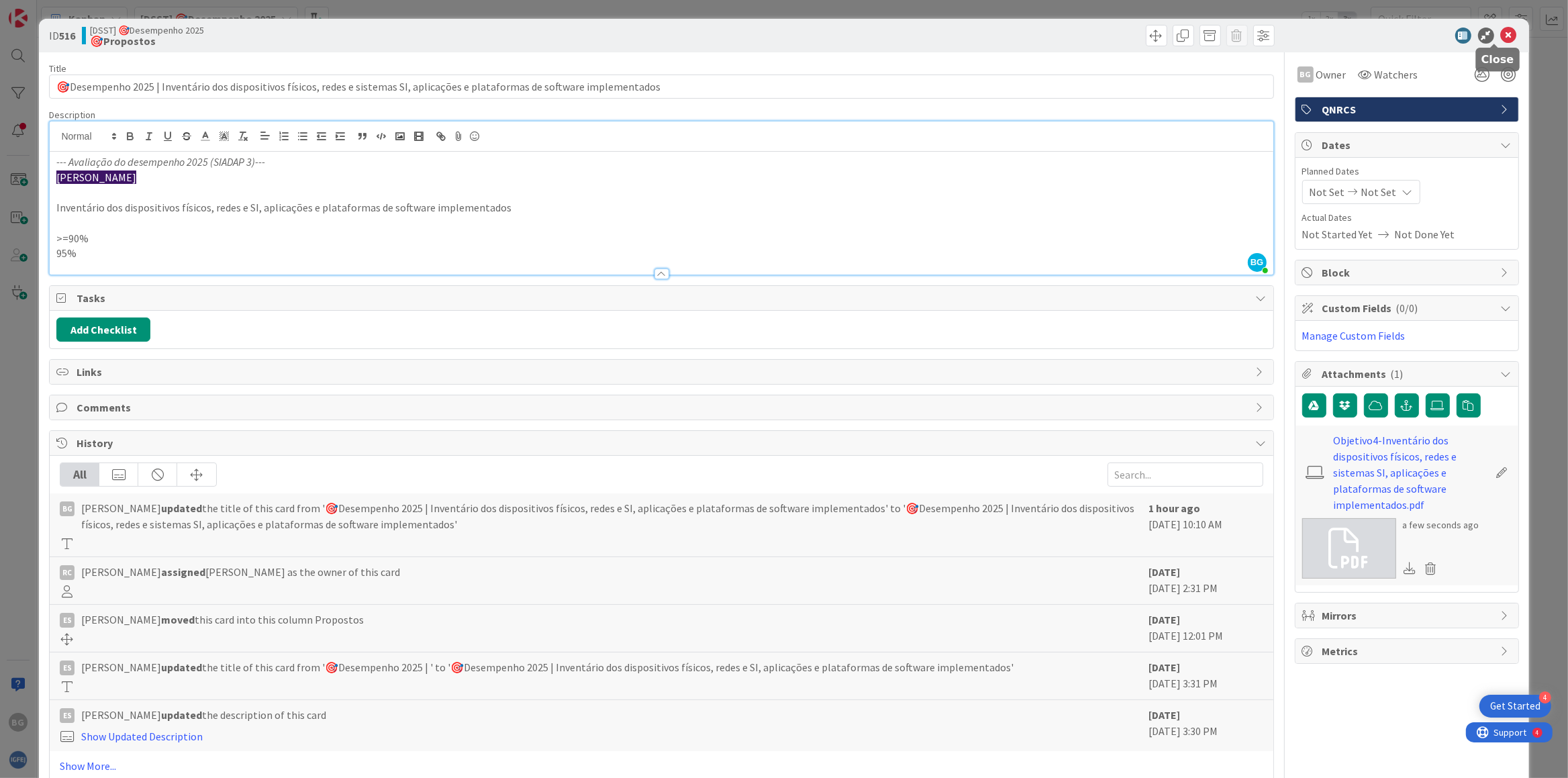
click at [1501, 39] on icon at bounding box center [1509, 36] width 17 height 17
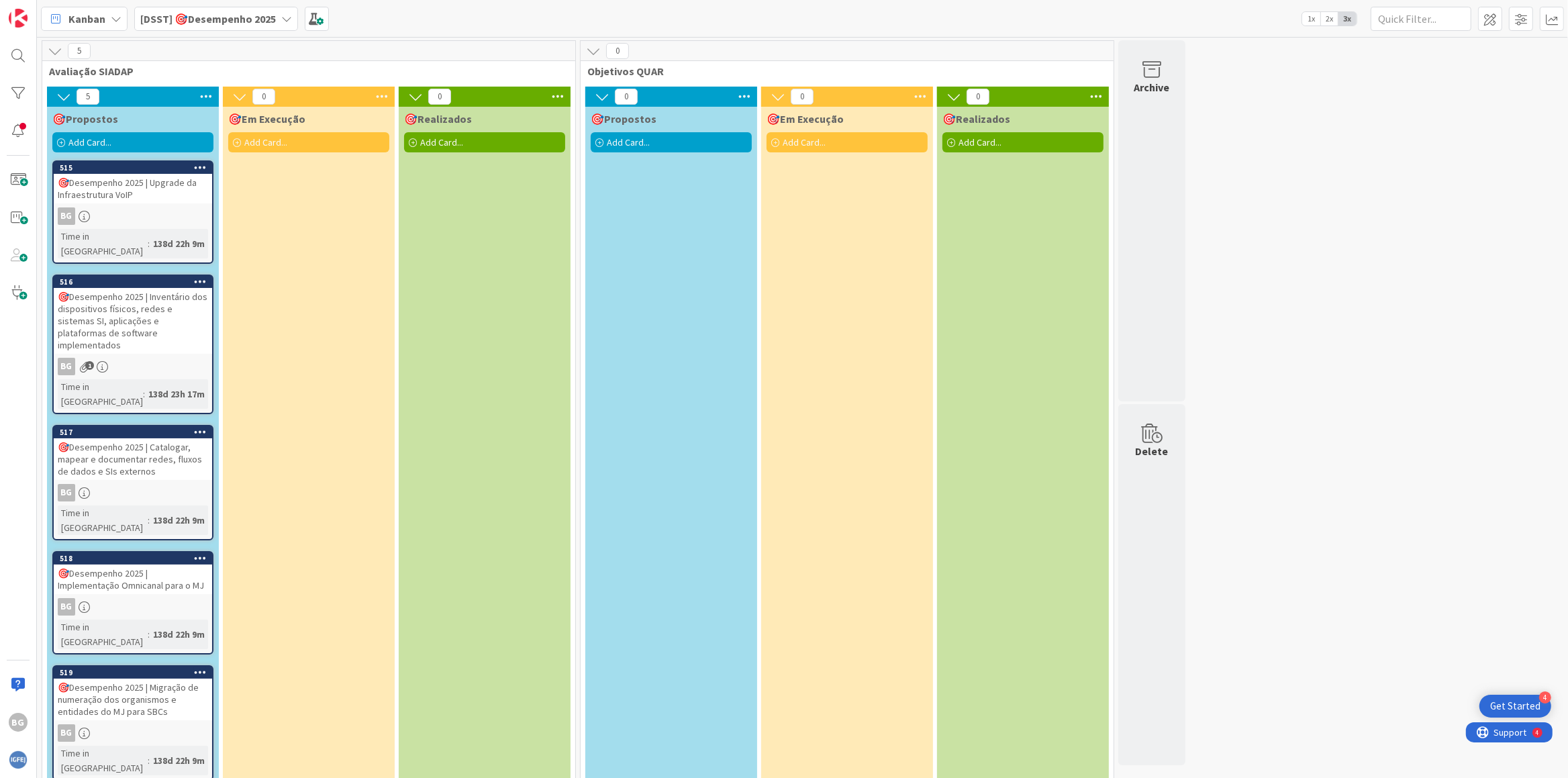
click at [152, 289] on div "🎯Desempenho 2025 | Inventário dos dispositivos físicos, redes e sistemas SI, ap…" at bounding box center [133, 320] width 158 height 65
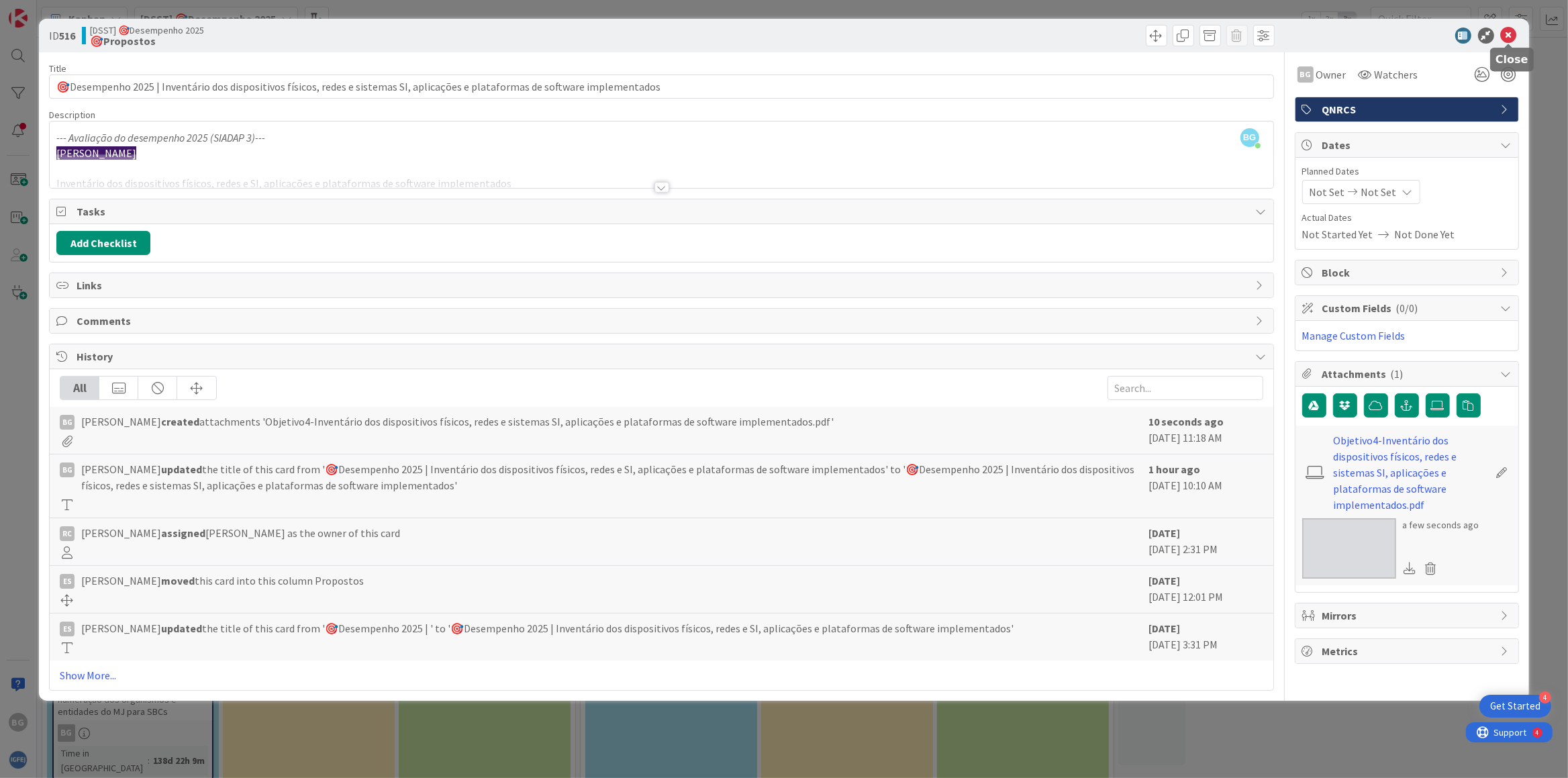
drag, startPoint x: 1508, startPoint y: 29, endPoint x: 1210, endPoint y: 113, distance: 309.6
click at [1509, 29] on icon at bounding box center [1509, 36] width 17 height 17
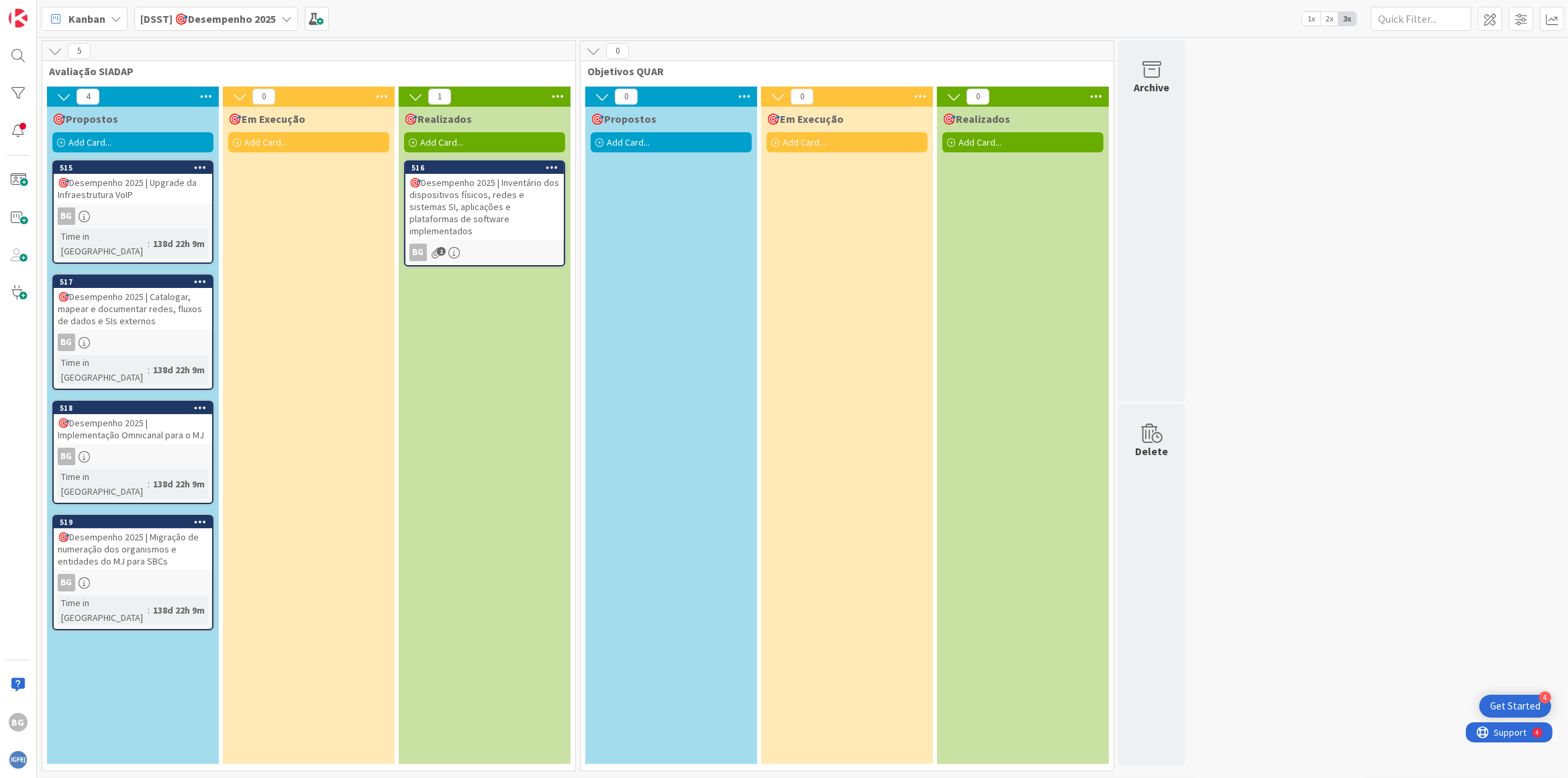
click at [614, 389] on div "🎯Propostos Add Card..." at bounding box center [671, 435] width 172 height 657
click at [509, 208] on div "🎯Desempenho 2025 | Inventário dos dispositivos físicos, redes e sistemas SI, ap…" at bounding box center [484, 206] width 158 height 65
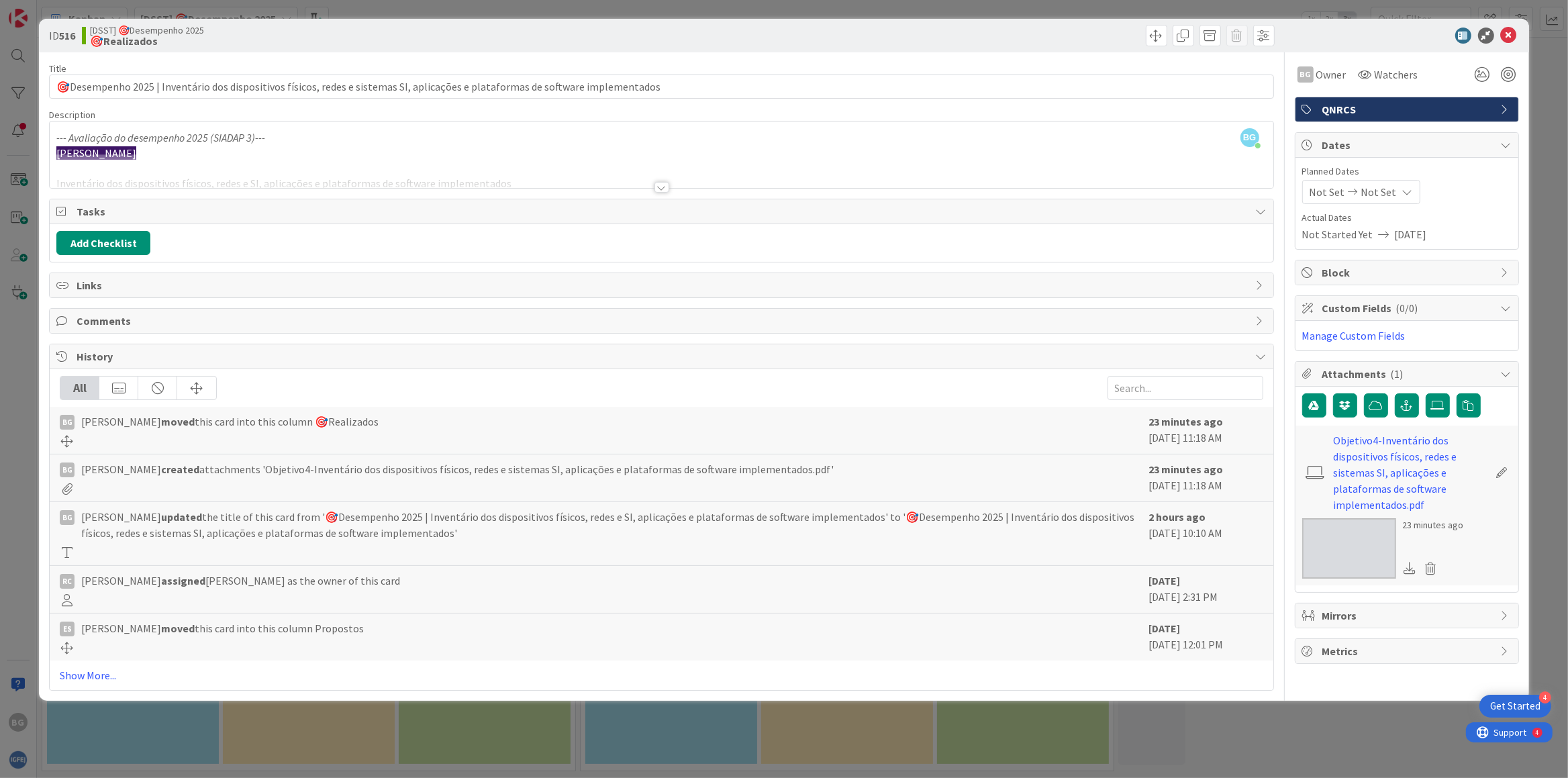
click at [1331, 547] on img at bounding box center [1349, 549] width 94 height 61
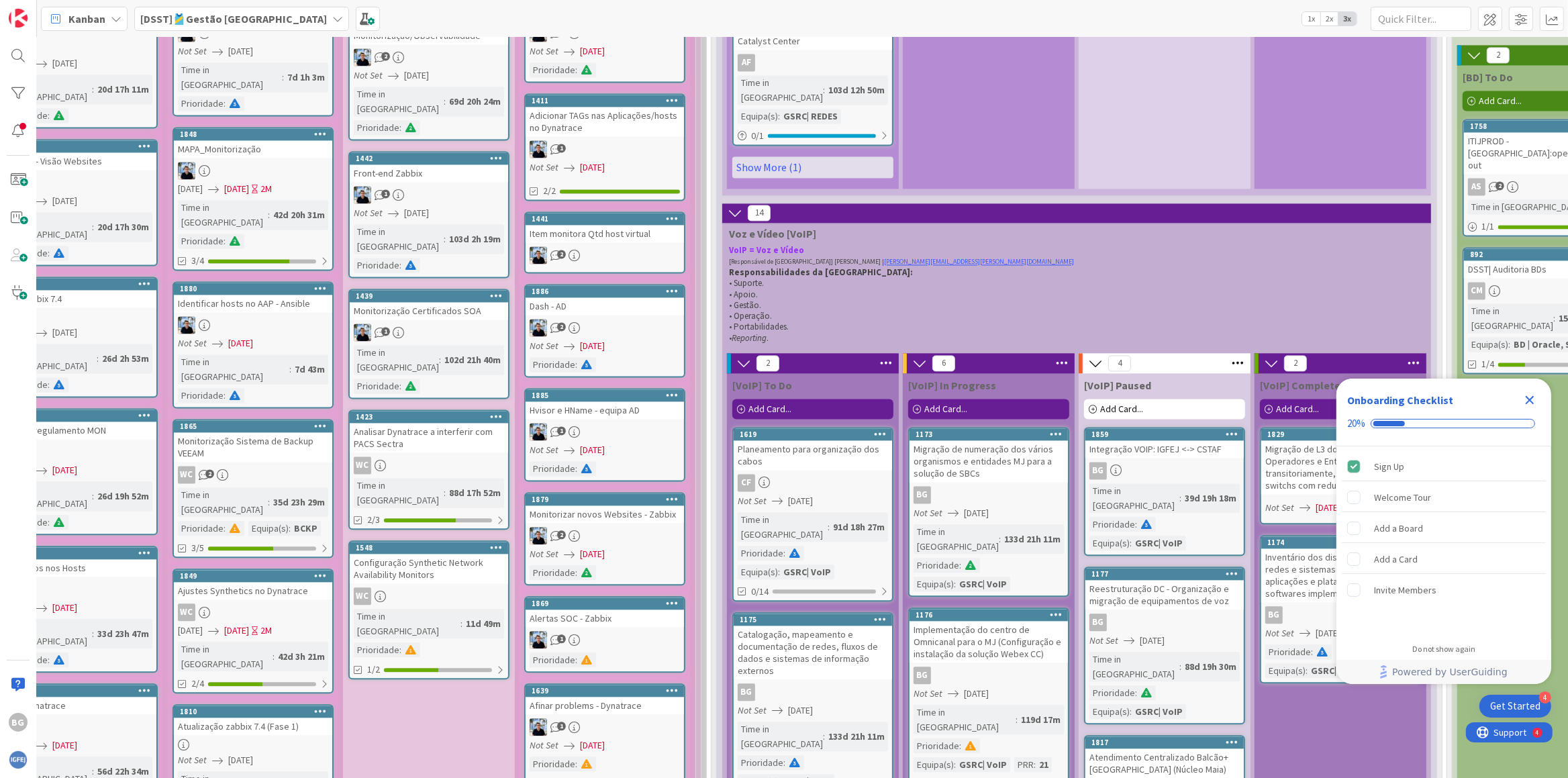
scroll to position [3465, 72]
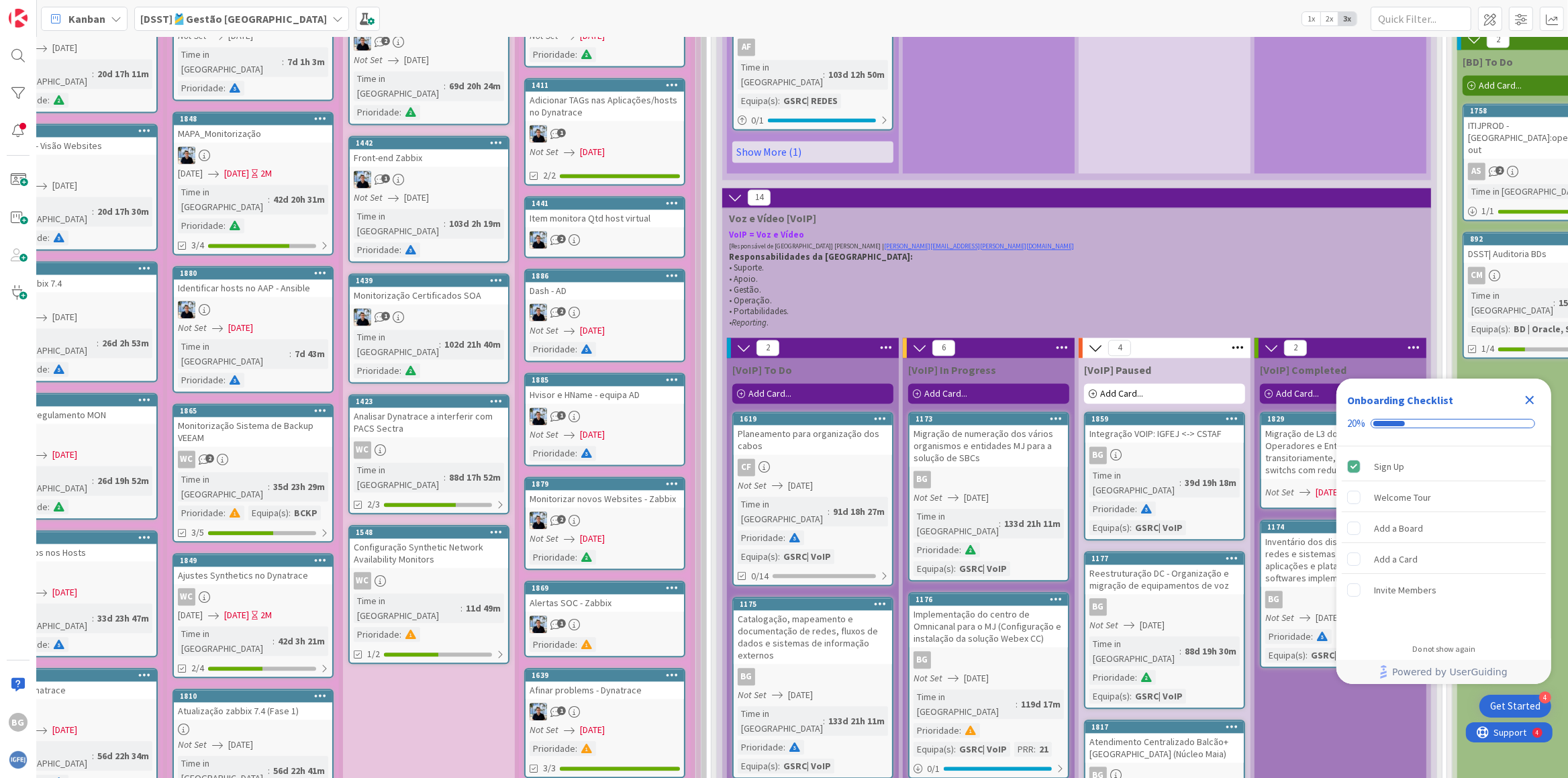
click at [1335, 533] on div "Inventário dos dispositivos físicos, redes e sistemas de informação, aplicações…" at bounding box center [1340, 560] width 158 height 53
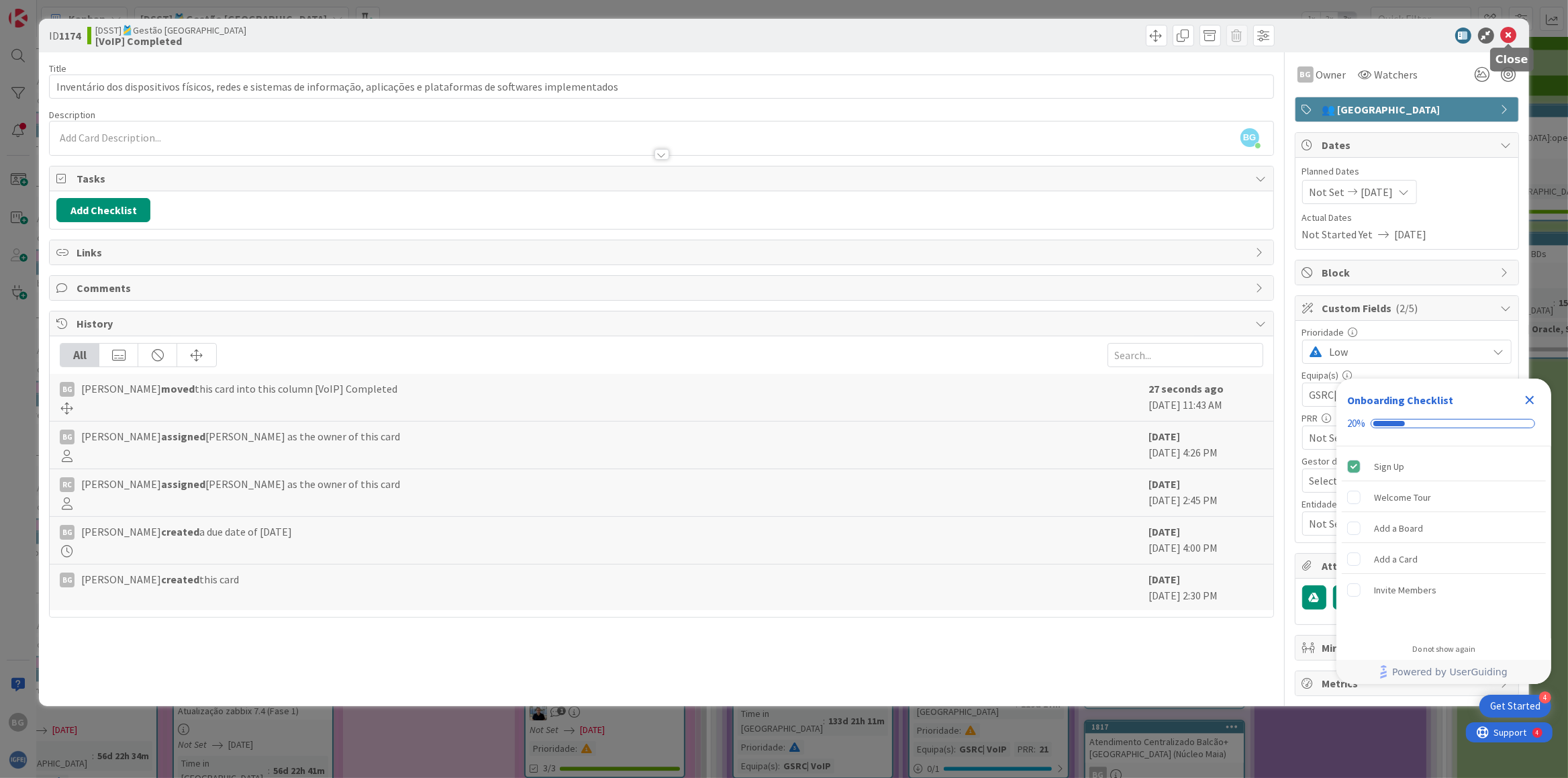
click at [1509, 33] on icon at bounding box center [1509, 36] width 17 height 17
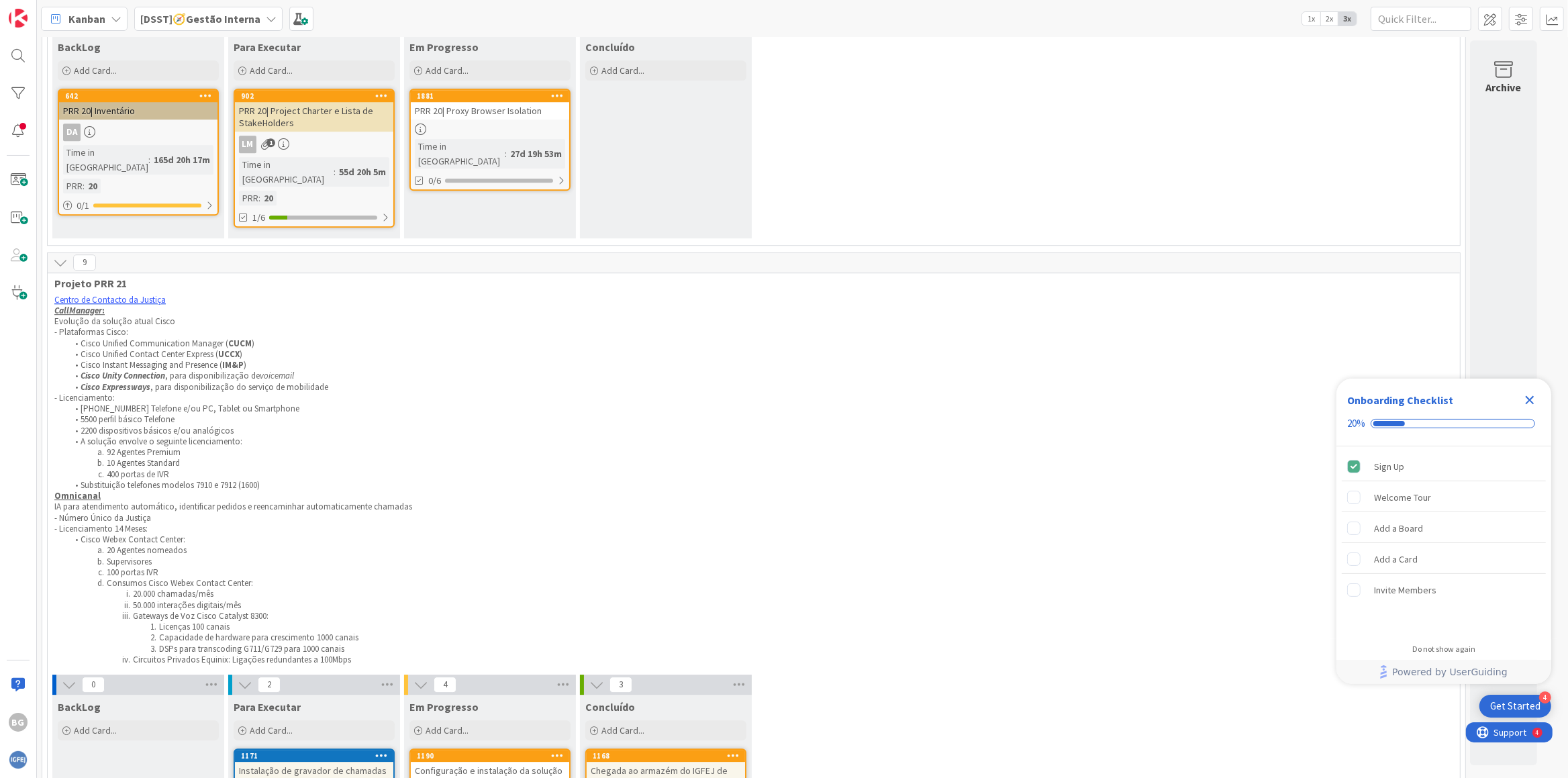
scroll to position [4835, 0]
